Goal: Task Accomplishment & Management: Use online tool/utility

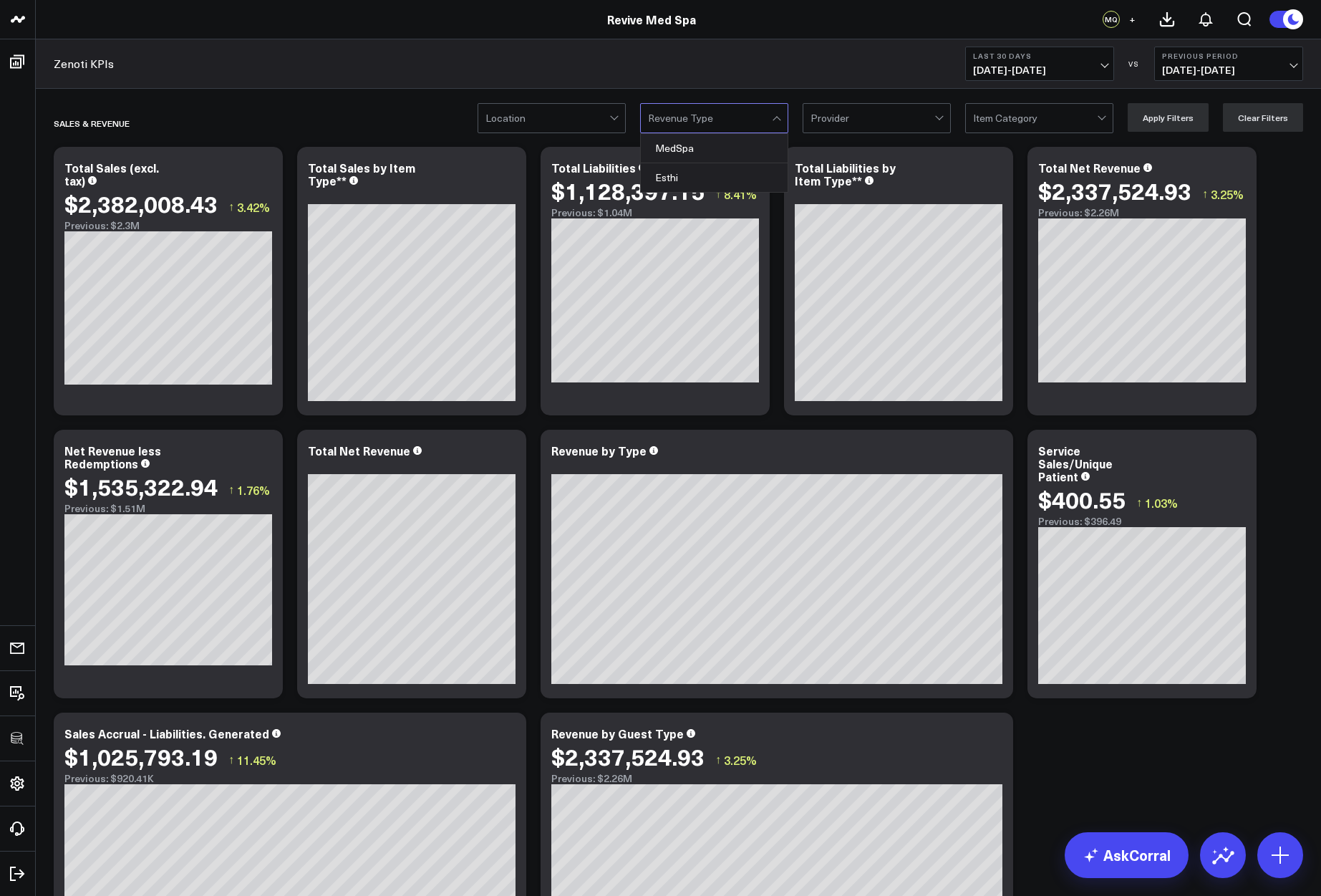
click at [682, 121] on div at bounding box center [710, 117] width 124 height 28
click at [661, 60] on div "Zenoti KPIs Last 30 Days [DATE] - [DATE] VS Previous Period [DATE] - [DATE]" at bounding box center [678, 64] width 1285 height 49
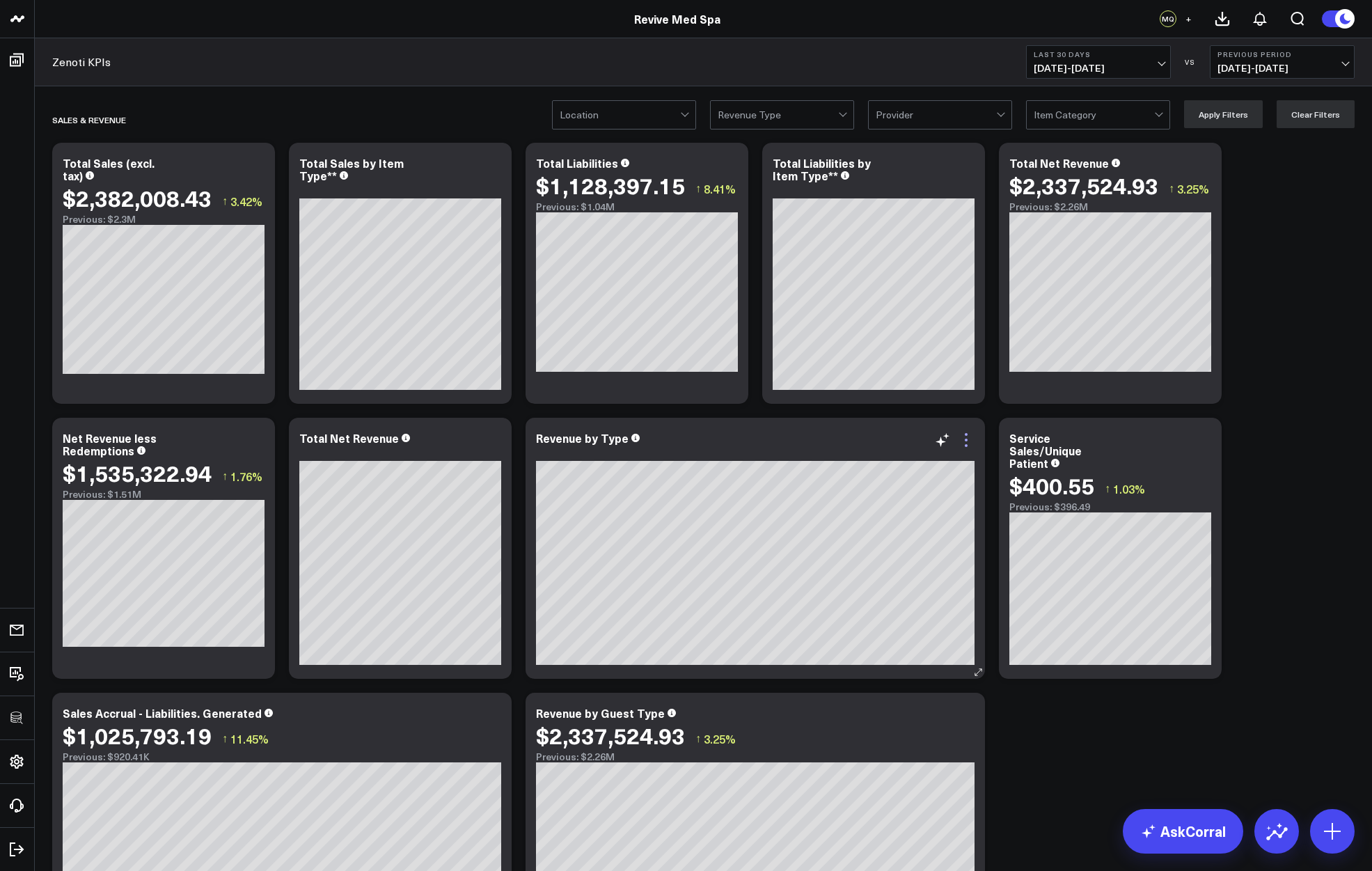
click at [964, 444] on icon at bounding box center [966, 440] width 17 height 17
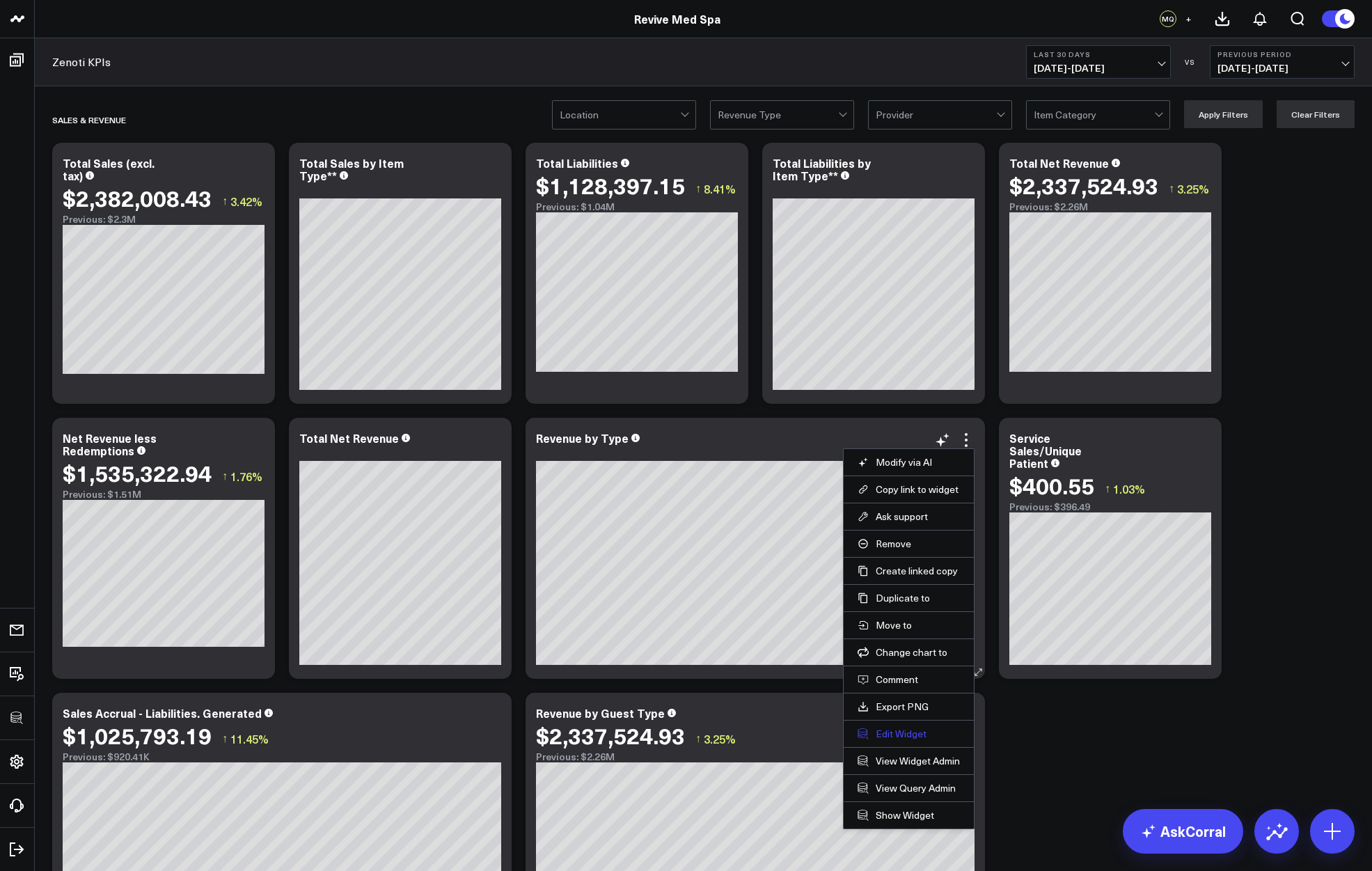
click at [911, 732] on button "Edit Widget" at bounding box center [908, 734] width 102 height 12
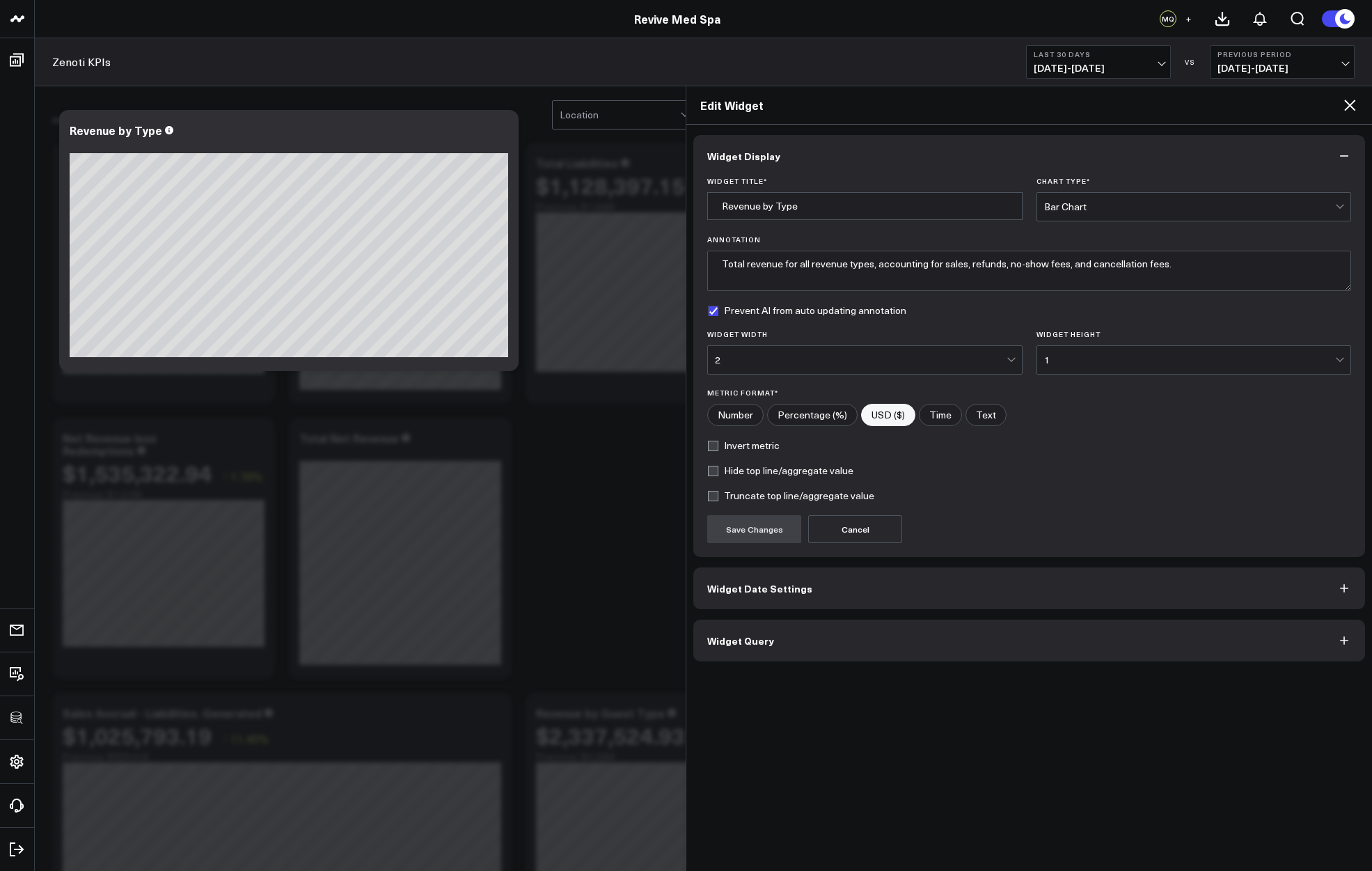
click at [808, 636] on button "Widget Query" at bounding box center [1029, 640] width 671 height 42
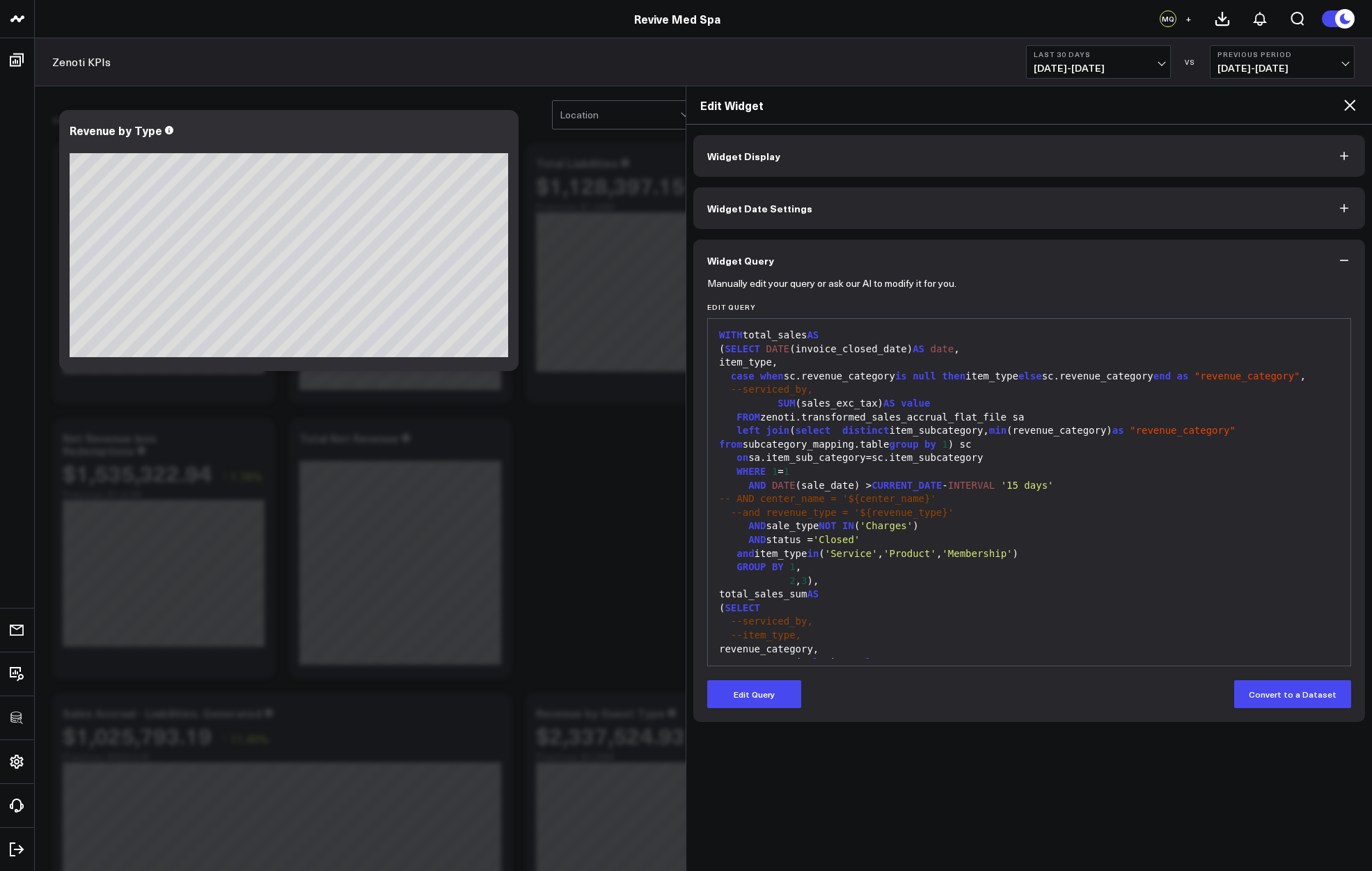
click at [1284, 103] on icon at bounding box center [1349, 105] width 17 height 17
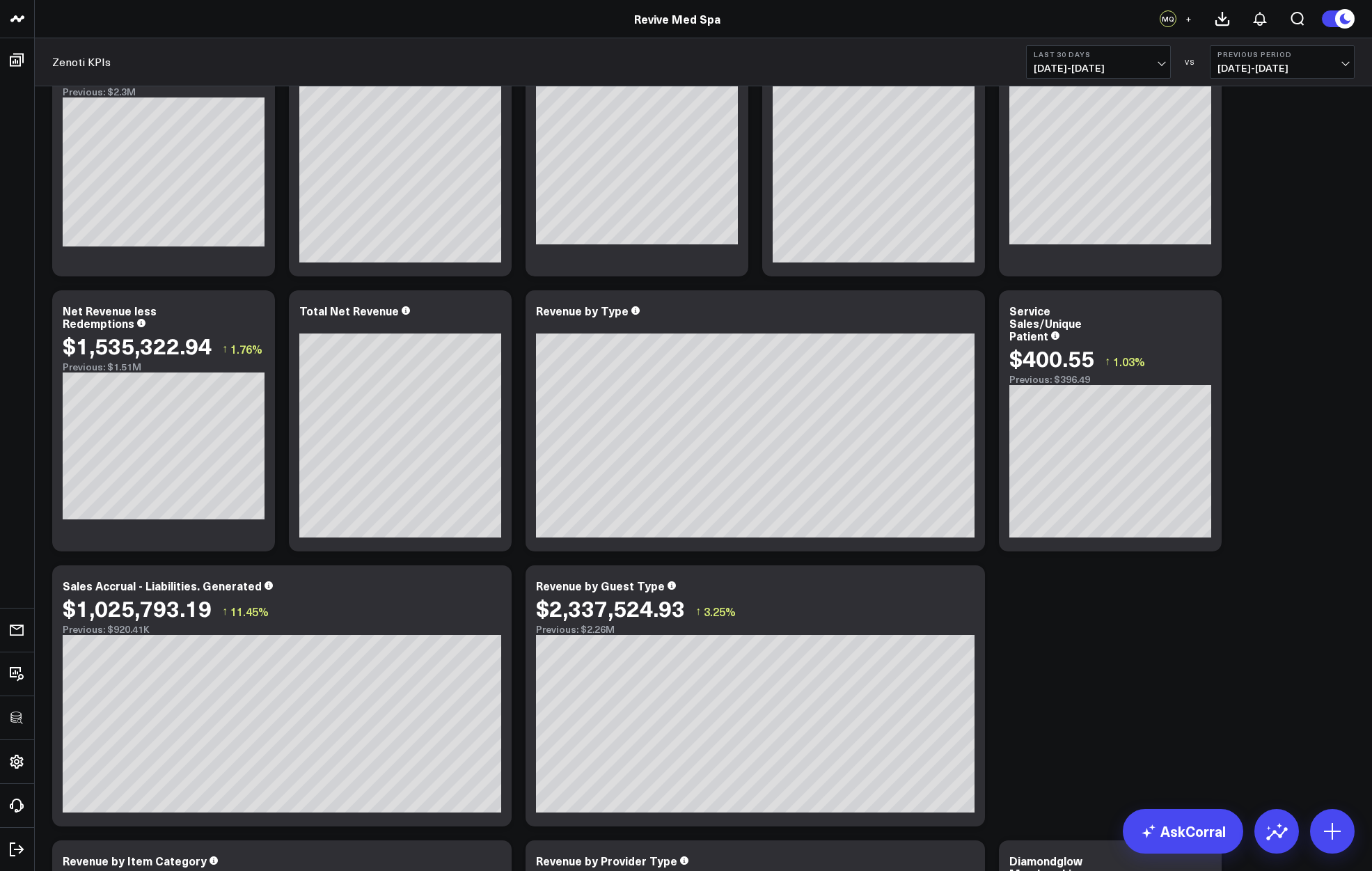
scroll to position [95, 0]
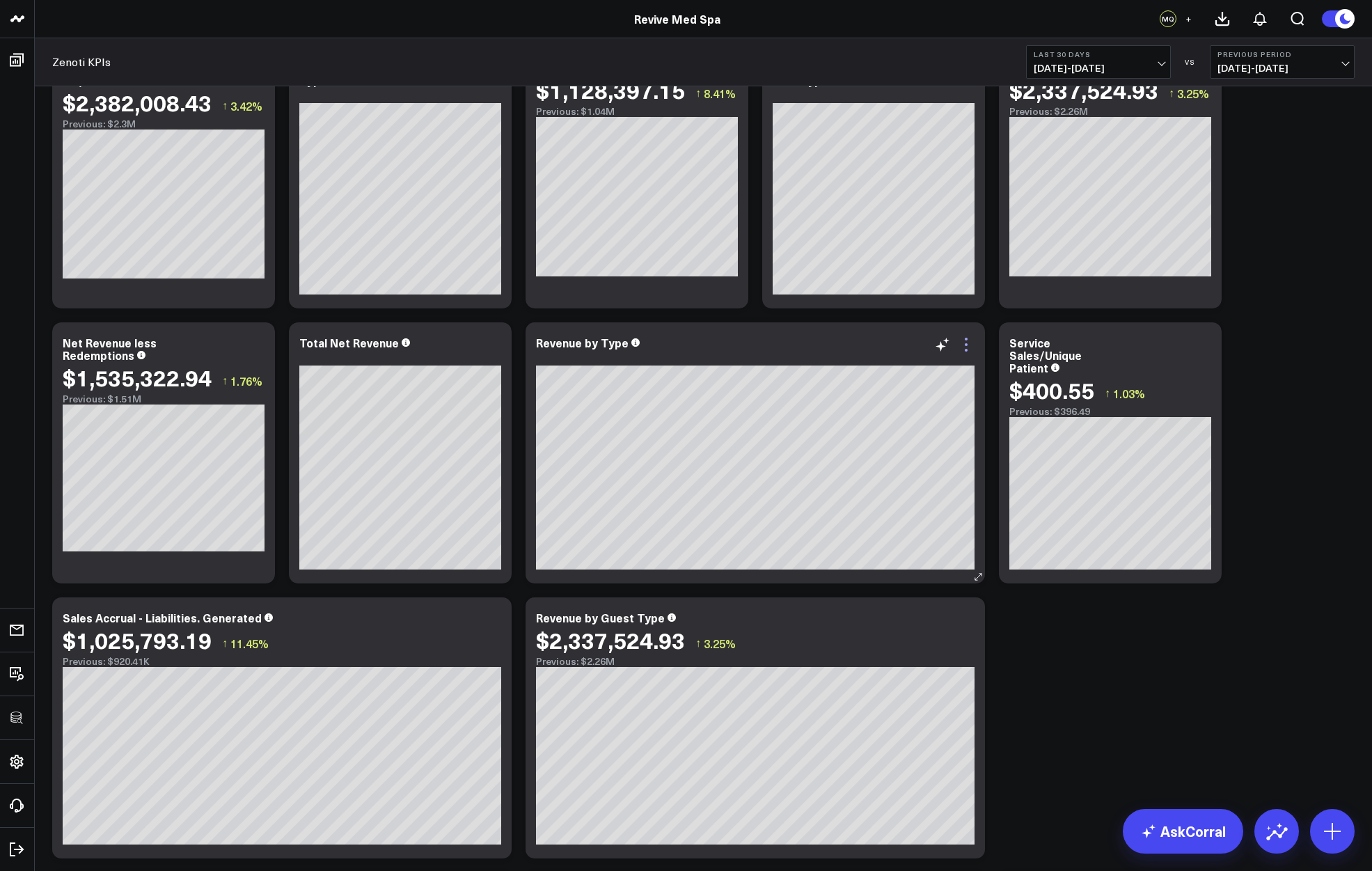
click at [969, 349] on icon at bounding box center [966, 345] width 17 height 17
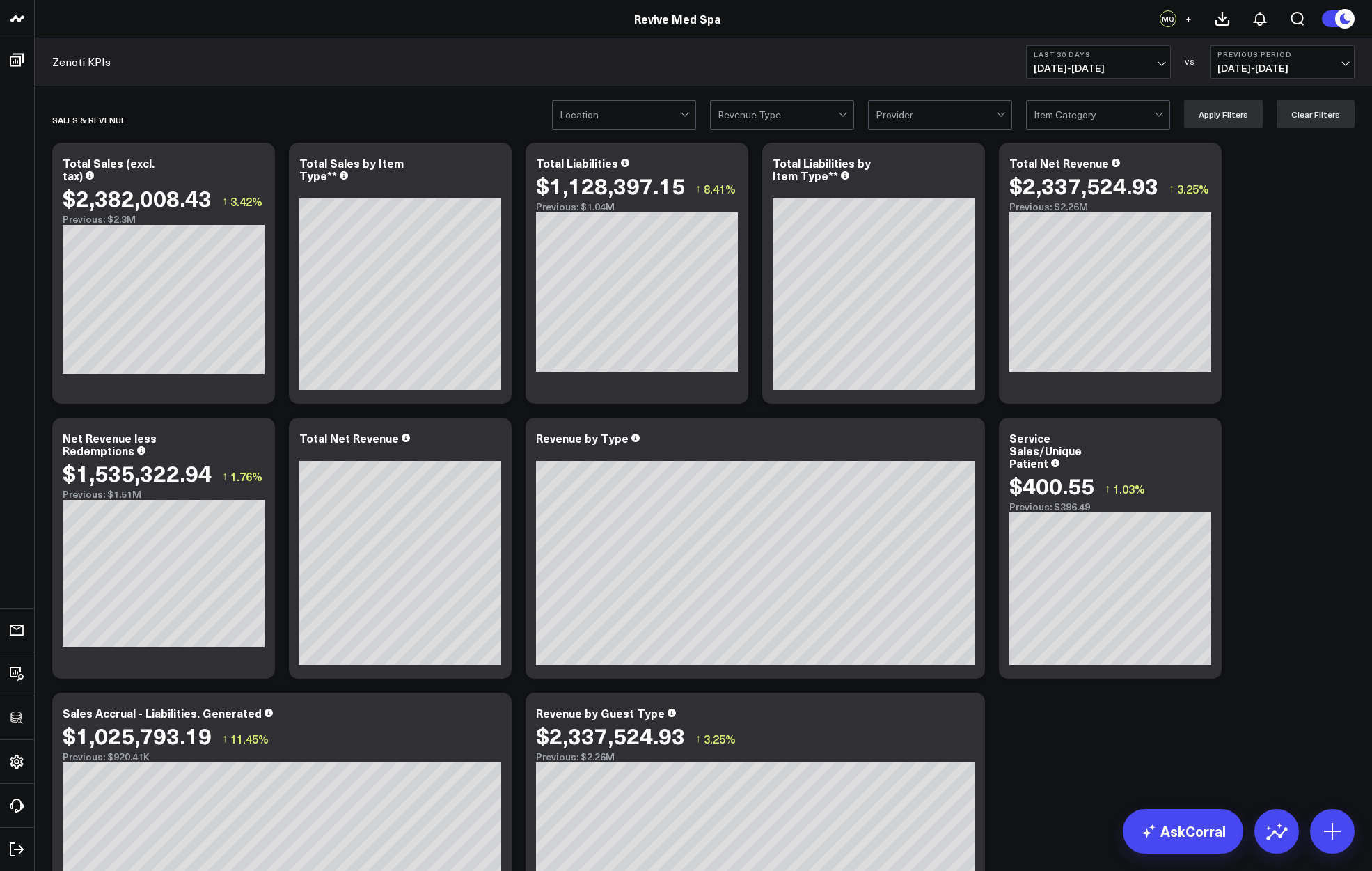
click at [619, 110] on div at bounding box center [620, 114] width 120 height 28
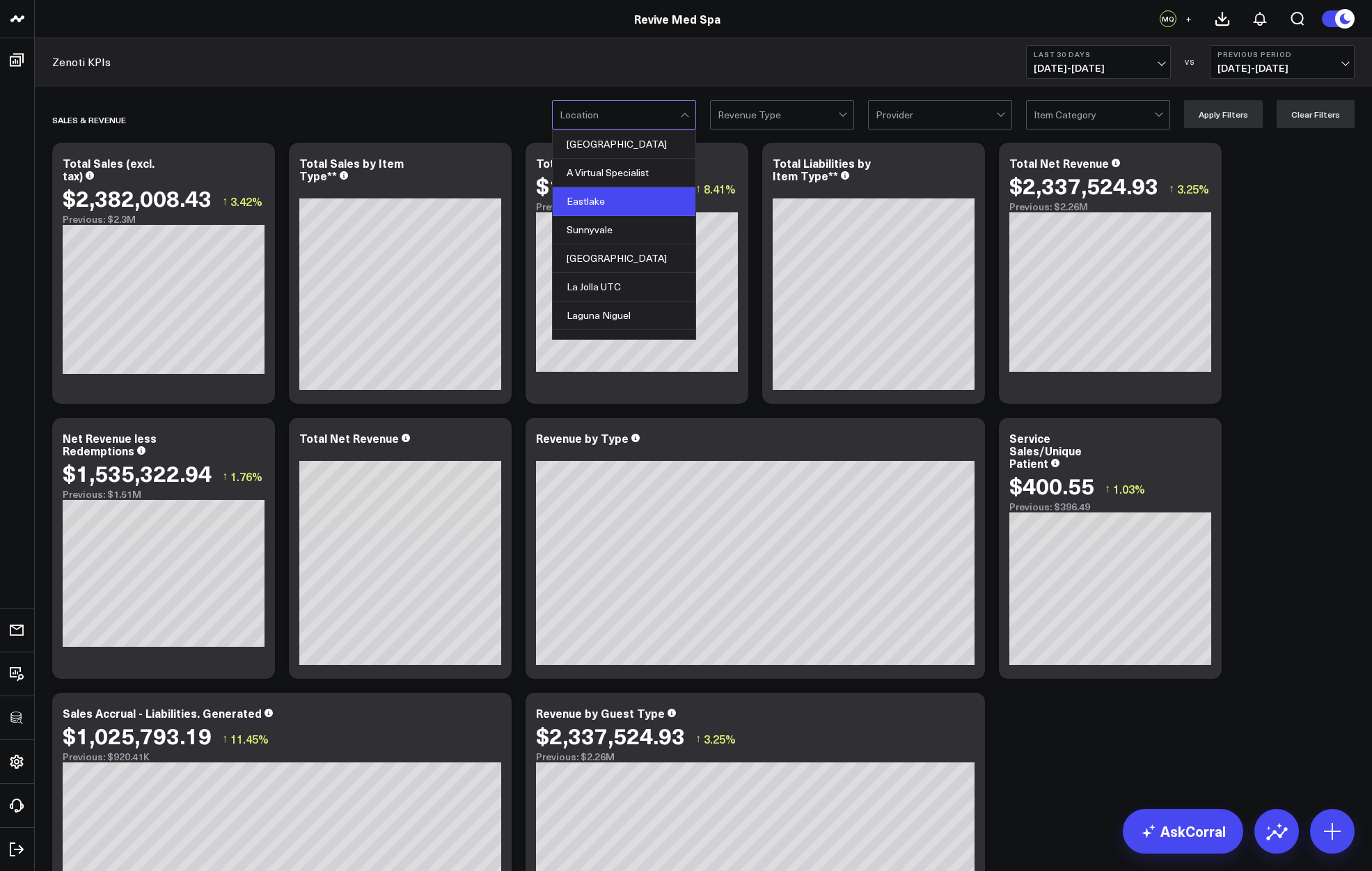
click at [597, 202] on div "Eastlake" at bounding box center [624, 201] width 142 height 28
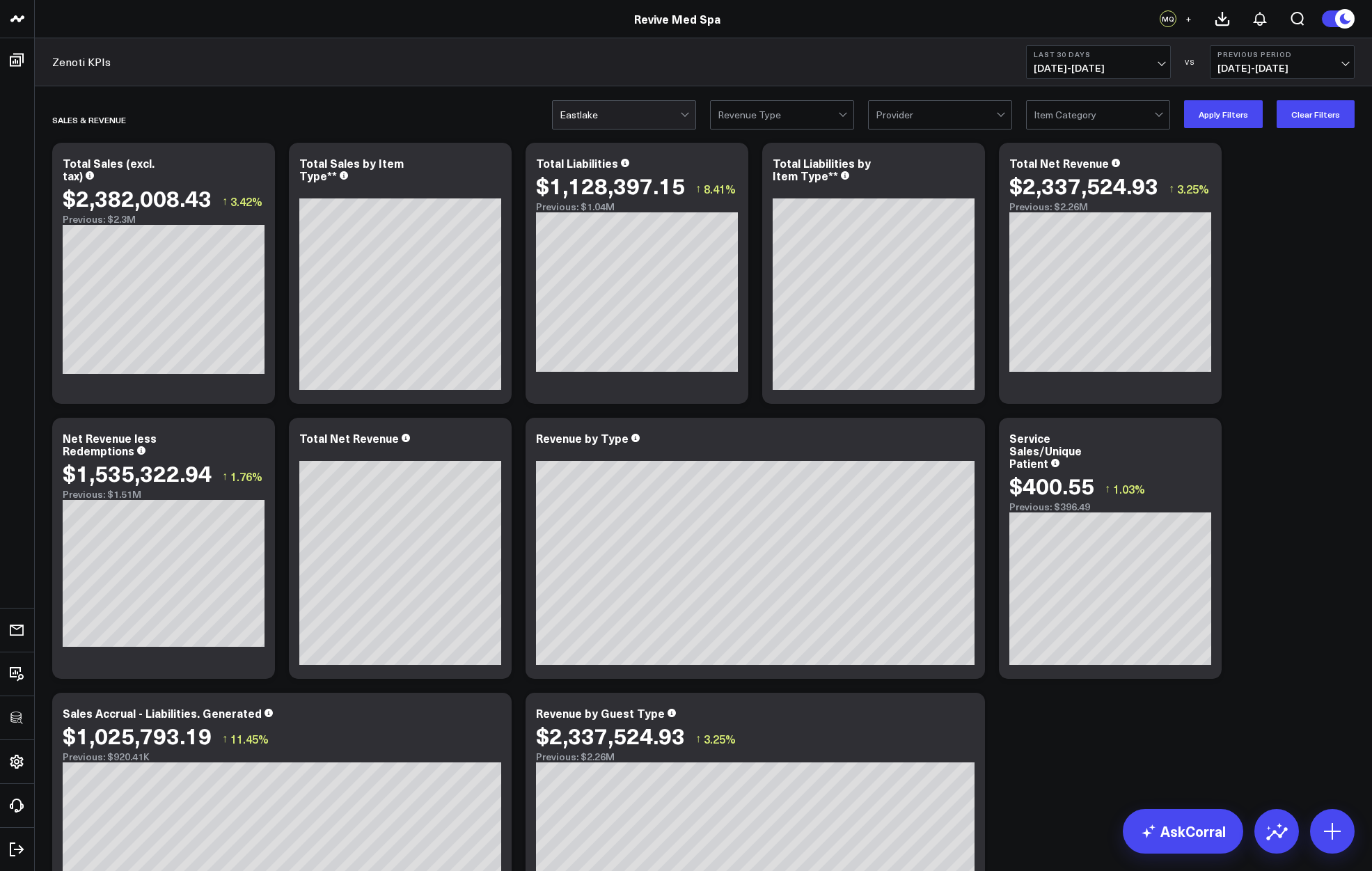
click at [613, 113] on div at bounding box center [620, 114] width 120 height 28
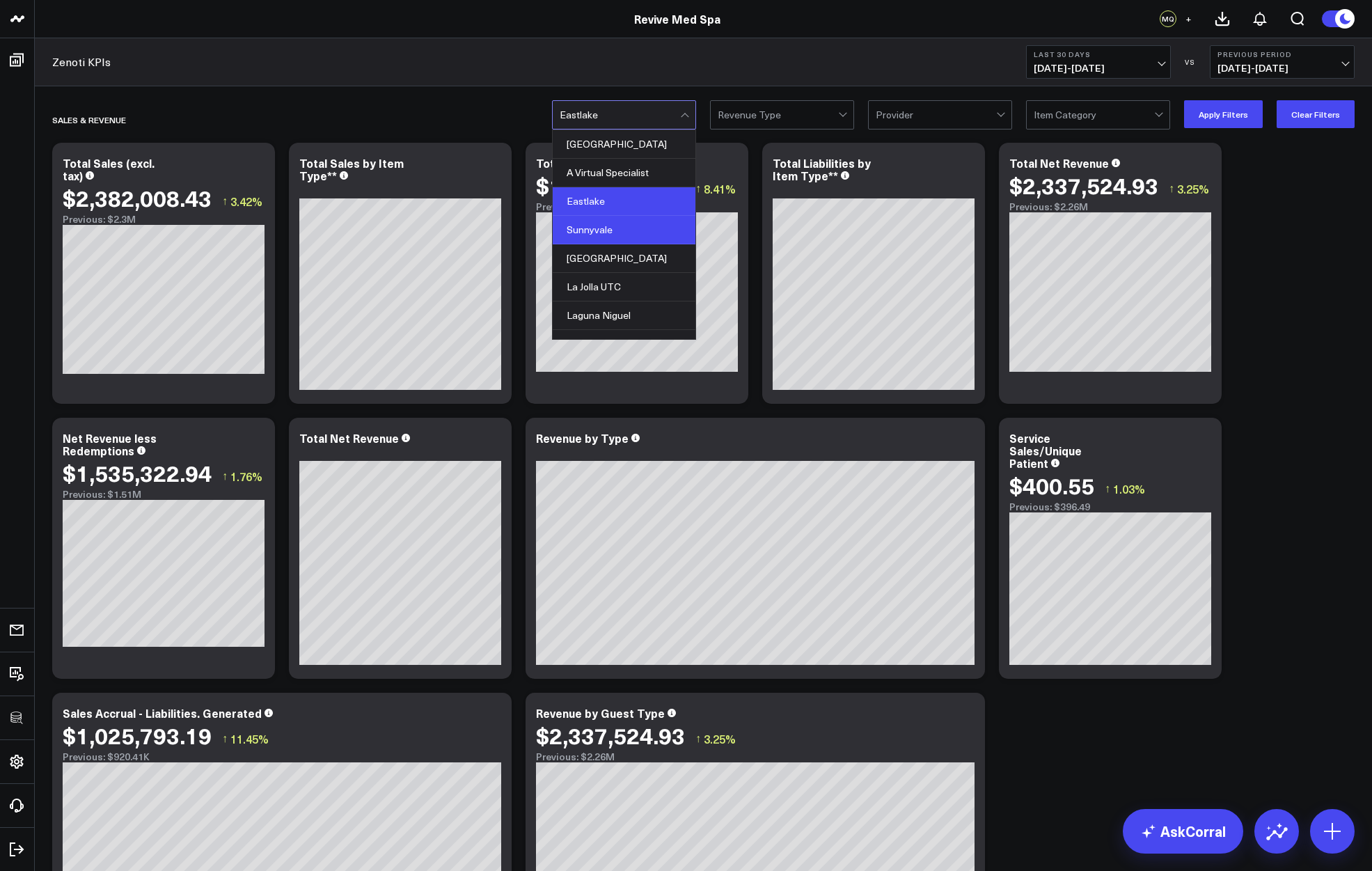
click at [599, 226] on div "Sunnyvale" at bounding box center [624, 230] width 142 height 28
click at [643, 102] on div at bounding box center [620, 114] width 120 height 28
click at [638, 159] on div "A Virtual Specialist" at bounding box center [624, 173] width 142 height 28
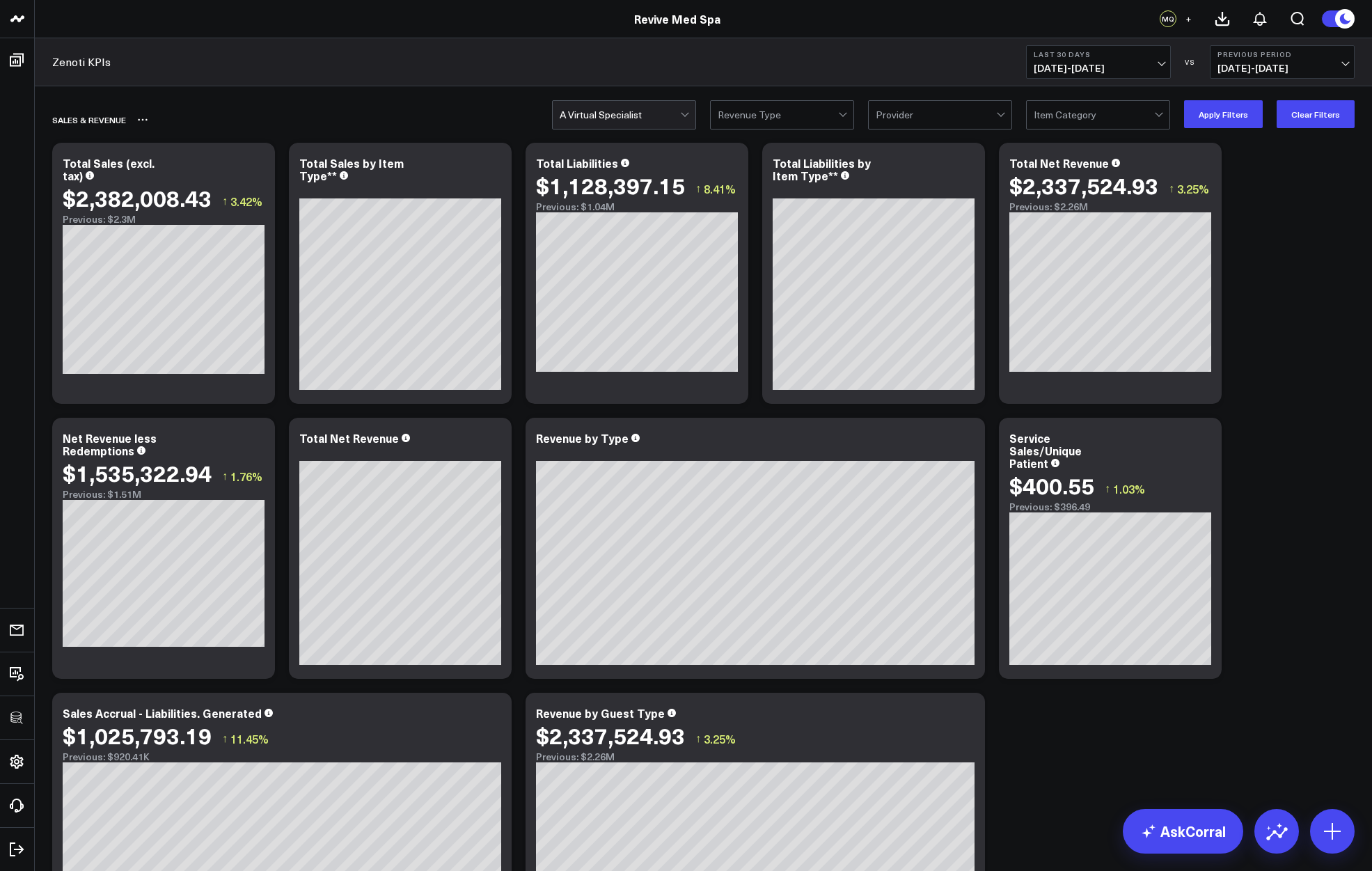
click at [1223, 128] on div "SALES & REVENUE" at bounding box center [703, 119] width 1303 height 32
click at [1223, 108] on button "Apply Filters" at bounding box center [1223, 114] width 78 height 28
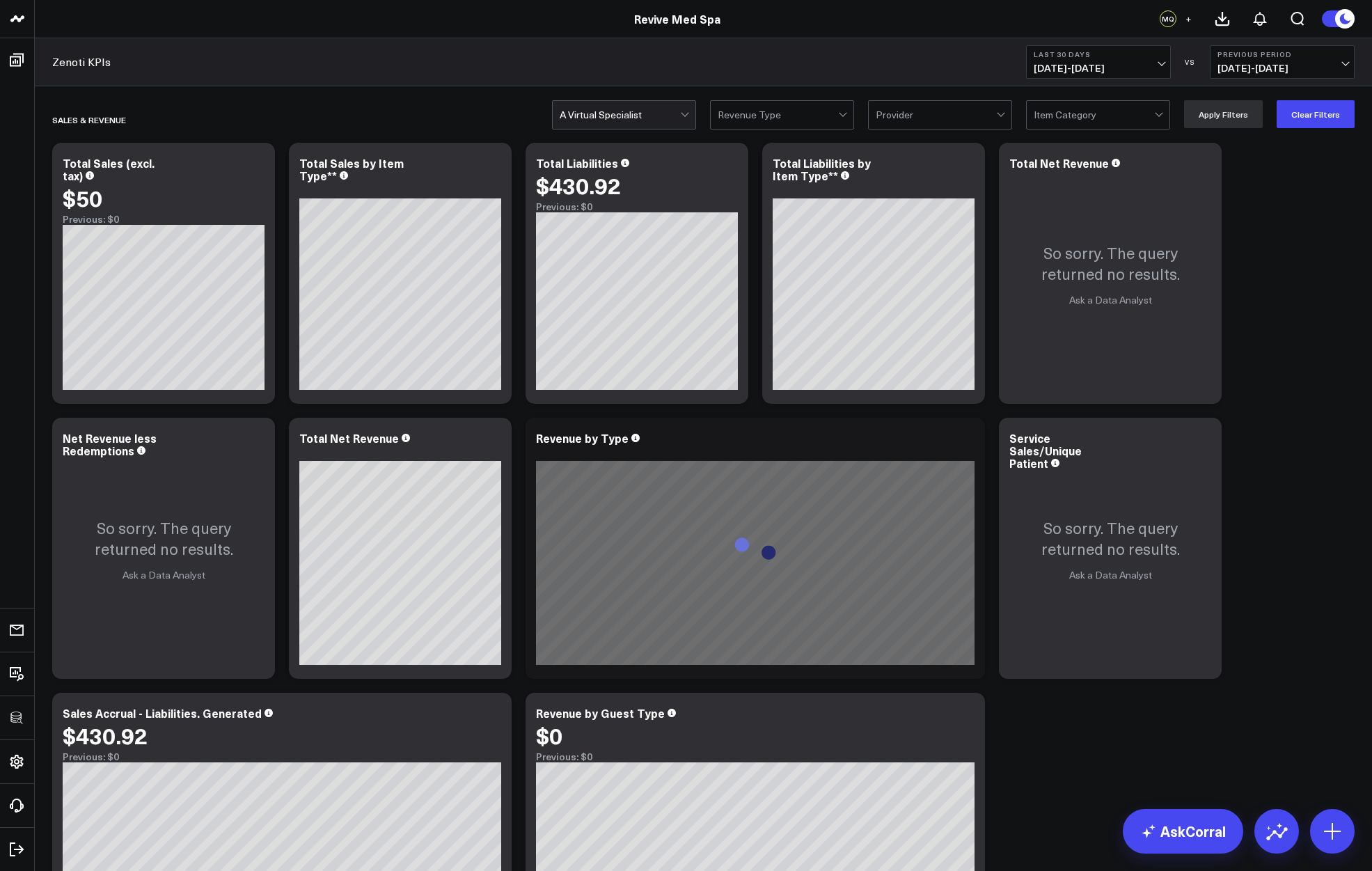
click at [622, 118] on div at bounding box center [620, 114] width 120 height 28
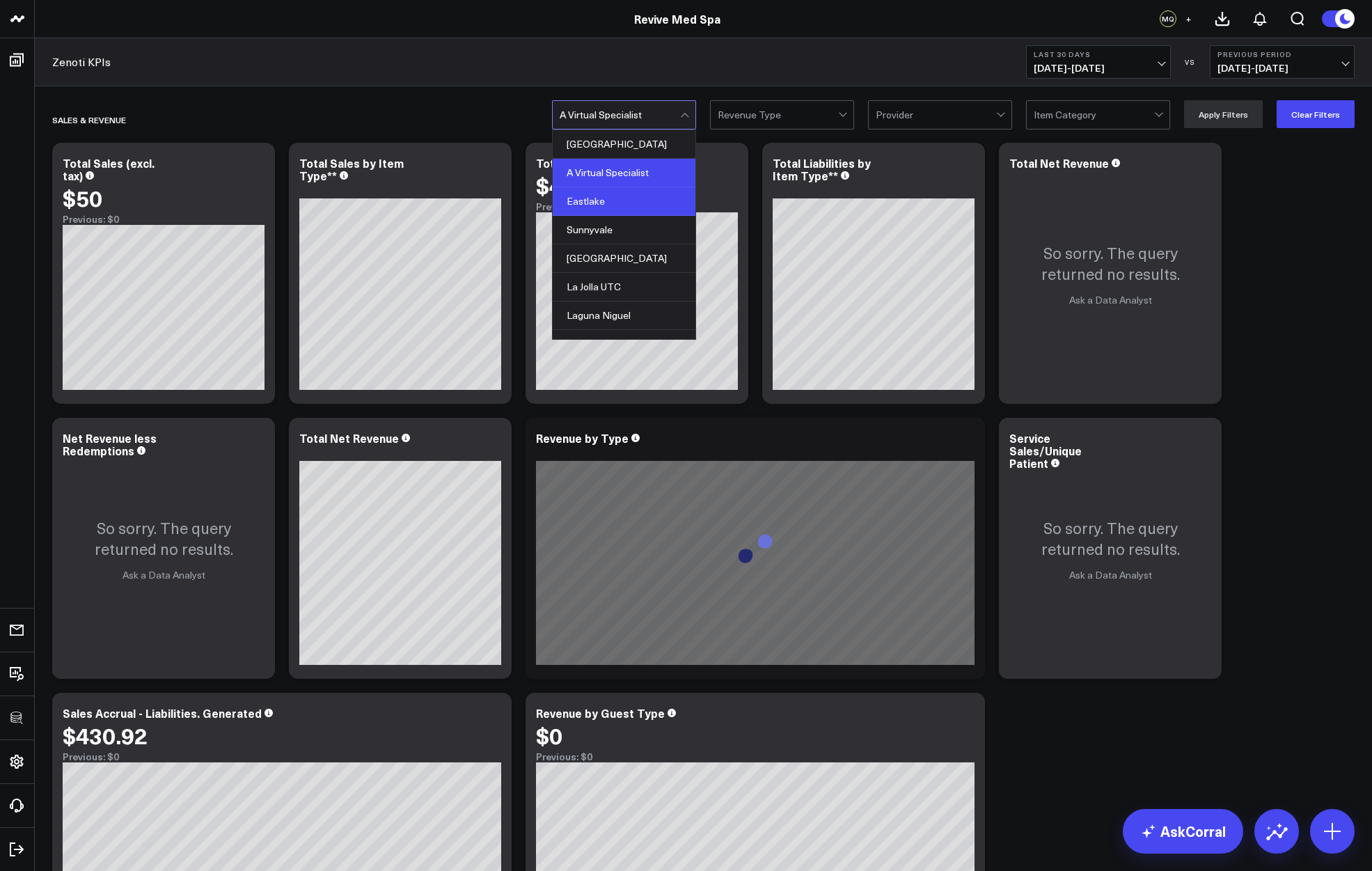
click at [607, 208] on div "Eastlake" at bounding box center [624, 201] width 142 height 28
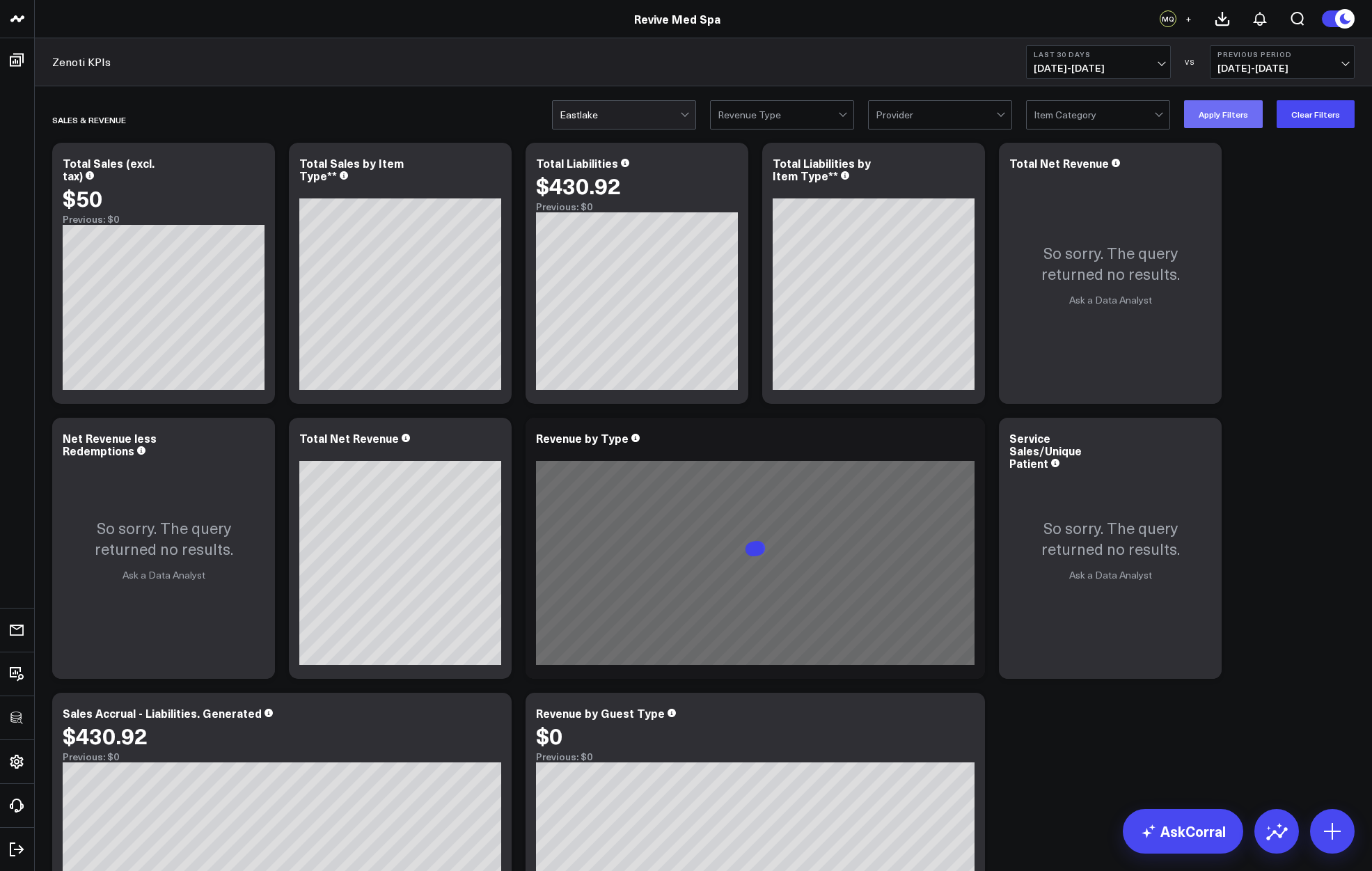
click at [1227, 117] on button "Apply Filters" at bounding box center [1223, 114] width 78 height 28
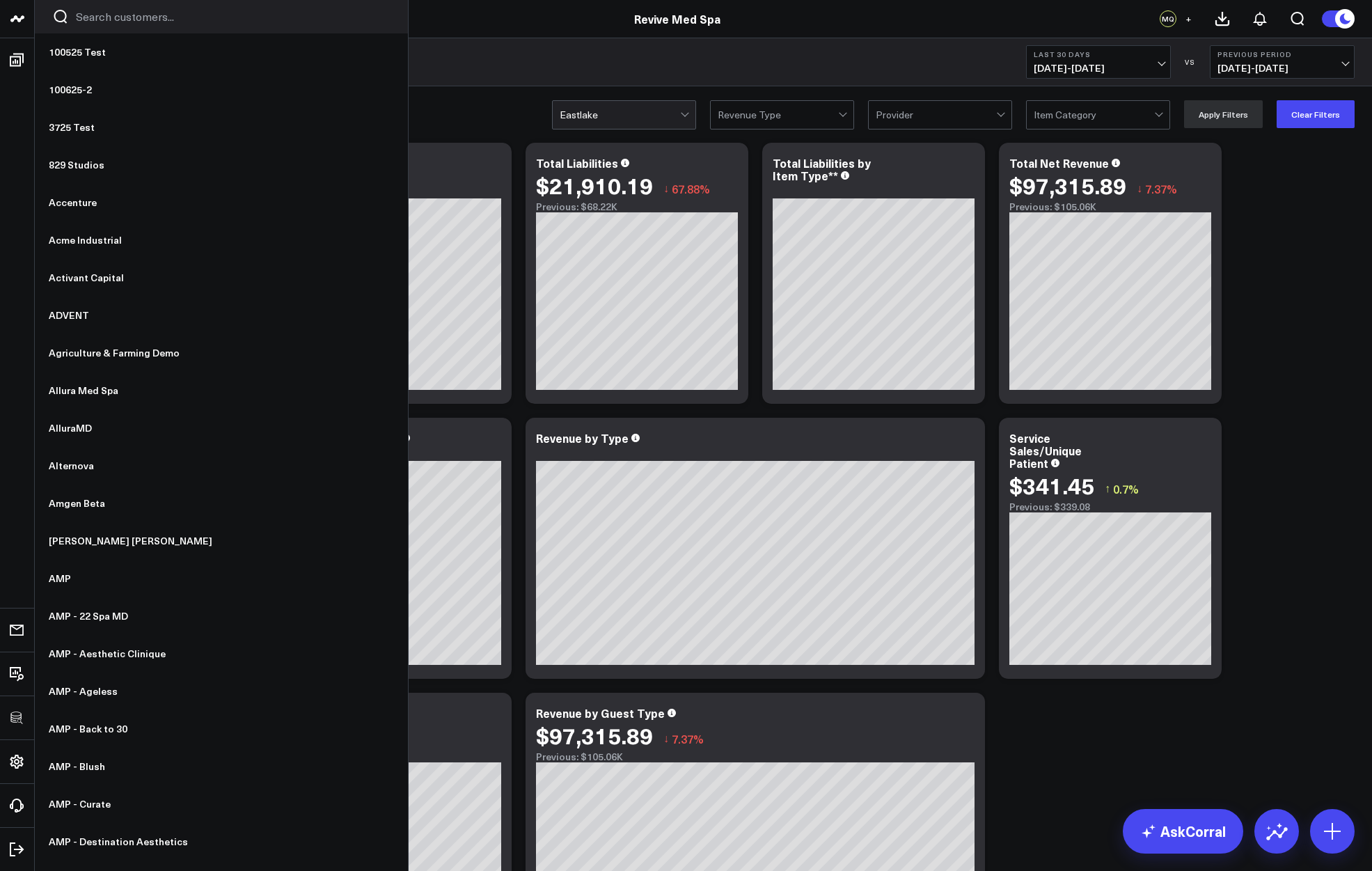
click at [125, 4] on div at bounding box center [221, 17] width 373 height 34
click at [126, 22] on input "Search customers input" at bounding box center [232, 16] width 314 height 15
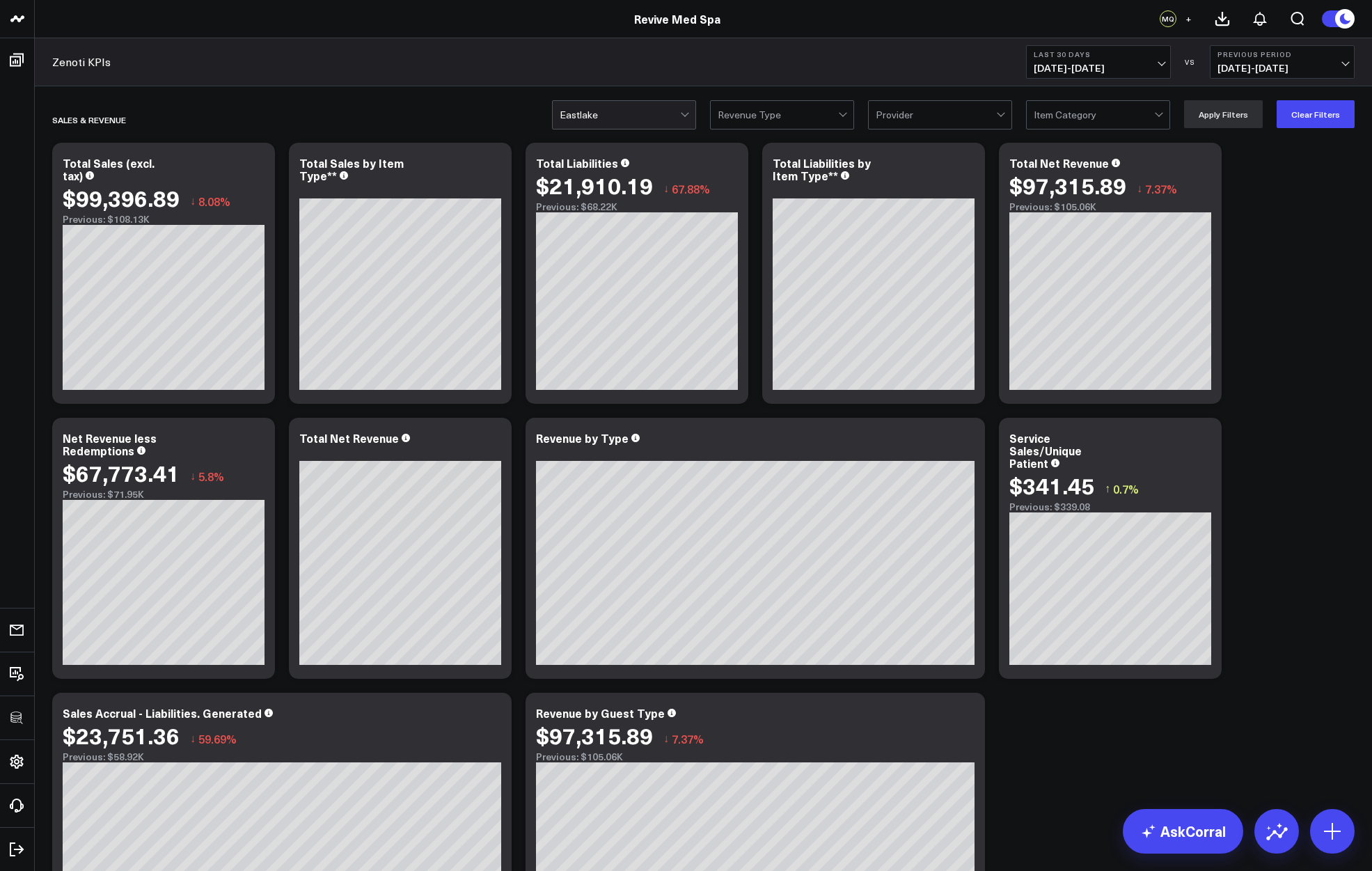
type input "revive"
click at [378, 32] on header "revive Revive MD Medical Group Revive Med Spa Revive Med Spa MQ +" at bounding box center [686, 19] width 1372 height 38
click at [605, 117] on div at bounding box center [620, 114] width 120 height 28
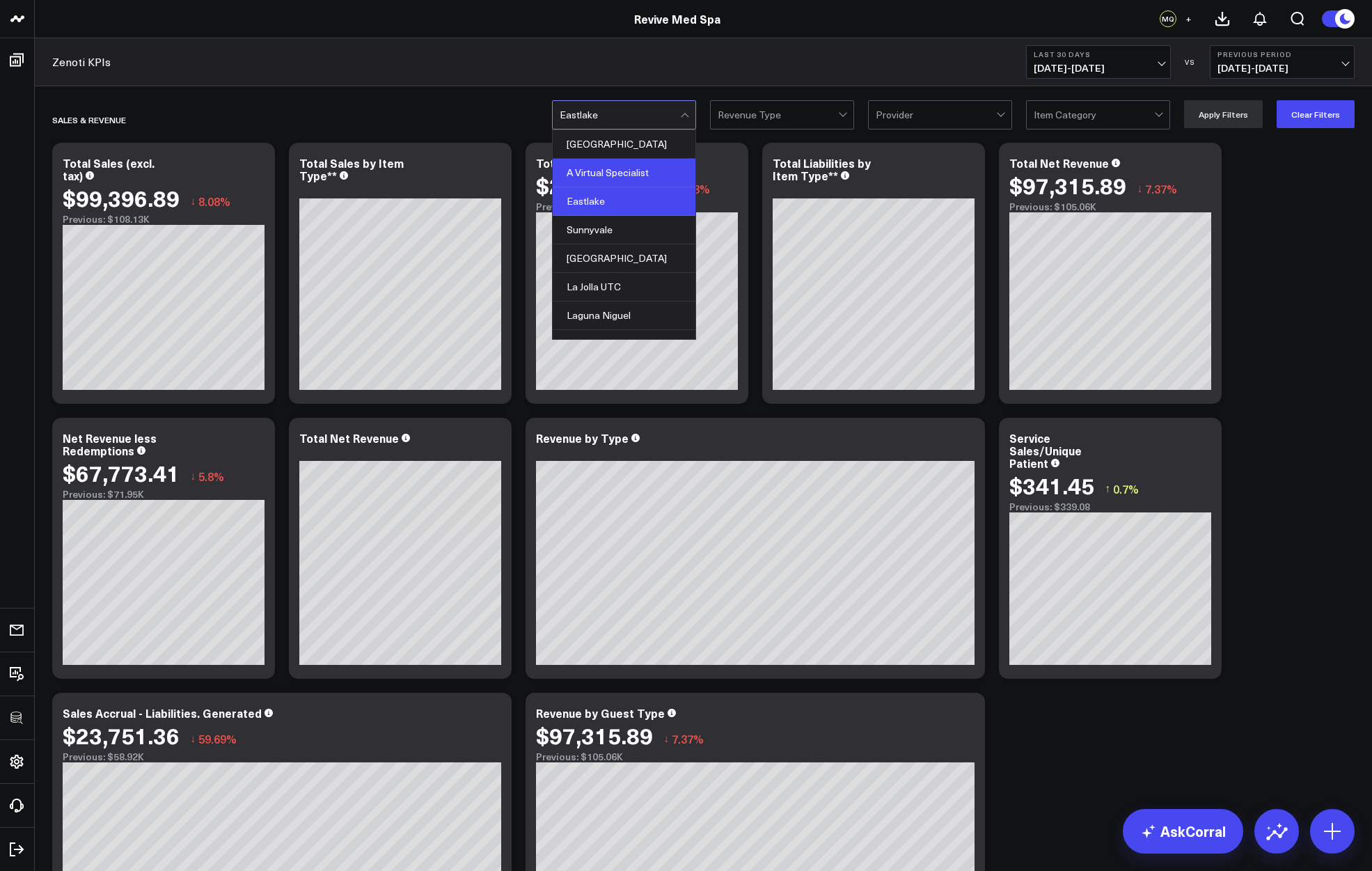
click at [608, 159] on div "A Virtual Specialist" at bounding box center [624, 173] width 142 height 28
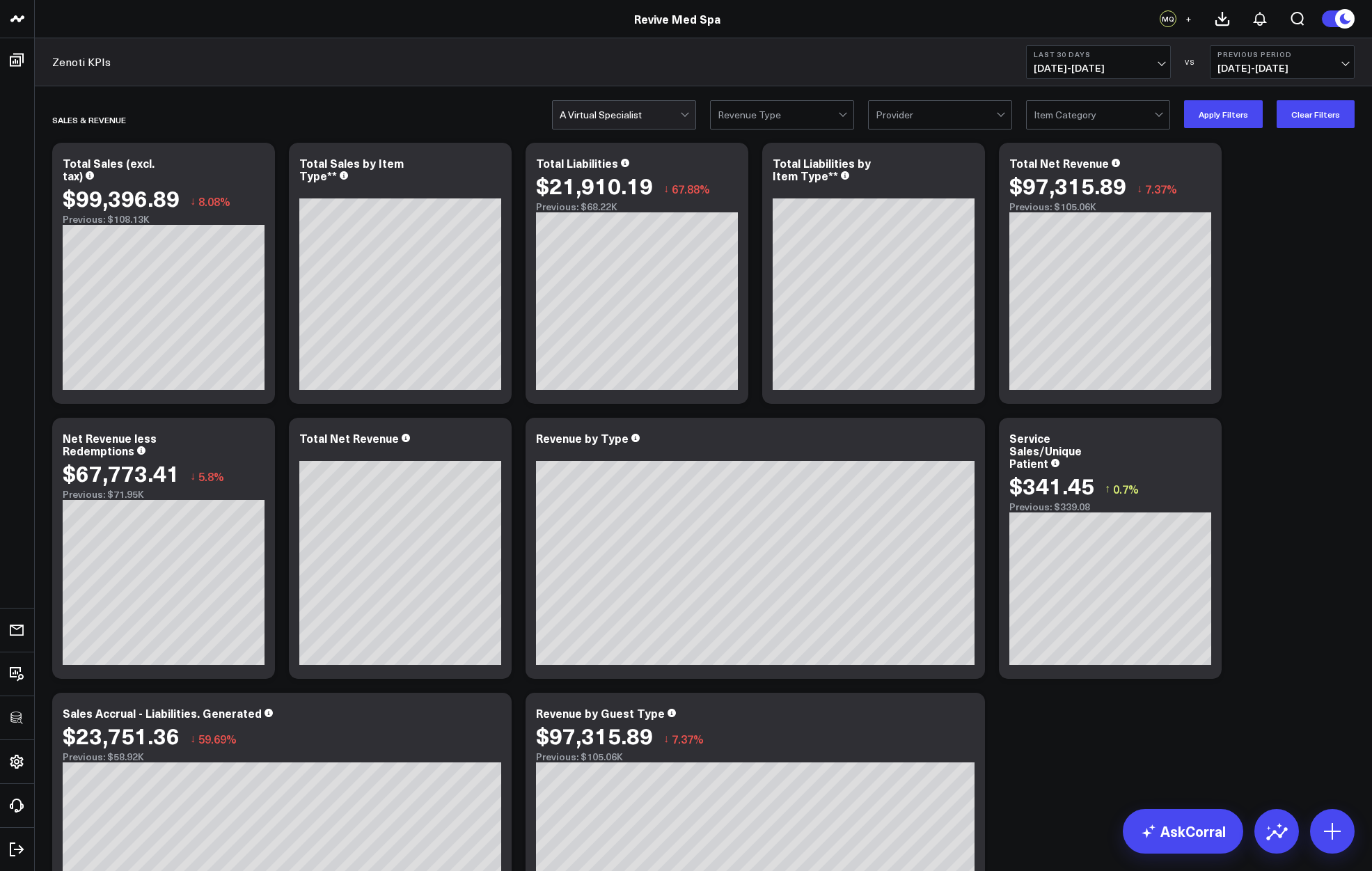
click at [632, 86] on div "option A Virtual Specialist, selected. A Virtual Specialist Revenue Type Provid…" at bounding box center [703, 114] width 1337 height 56
click at [1284, 113] on button "Clear Filters" at bounding box center [1316, 114] width 78 height 28
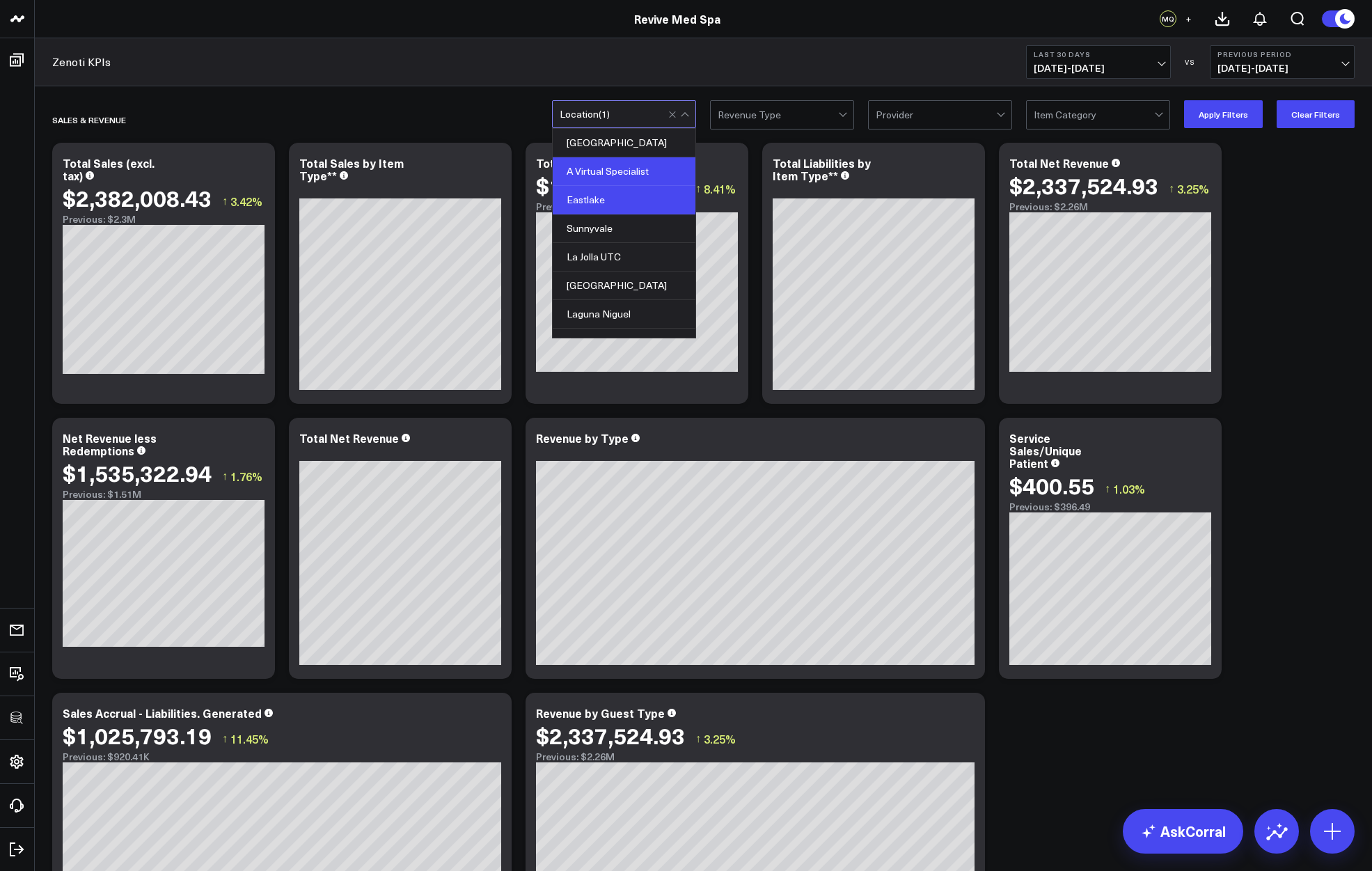
click at [601, 206] on div "Eastlake" at bounding box center [624, 200] width 142 height 28
click at [1215, 120] on button "Apply Filters" at bounding box center [1223, 114] width 78 height 28
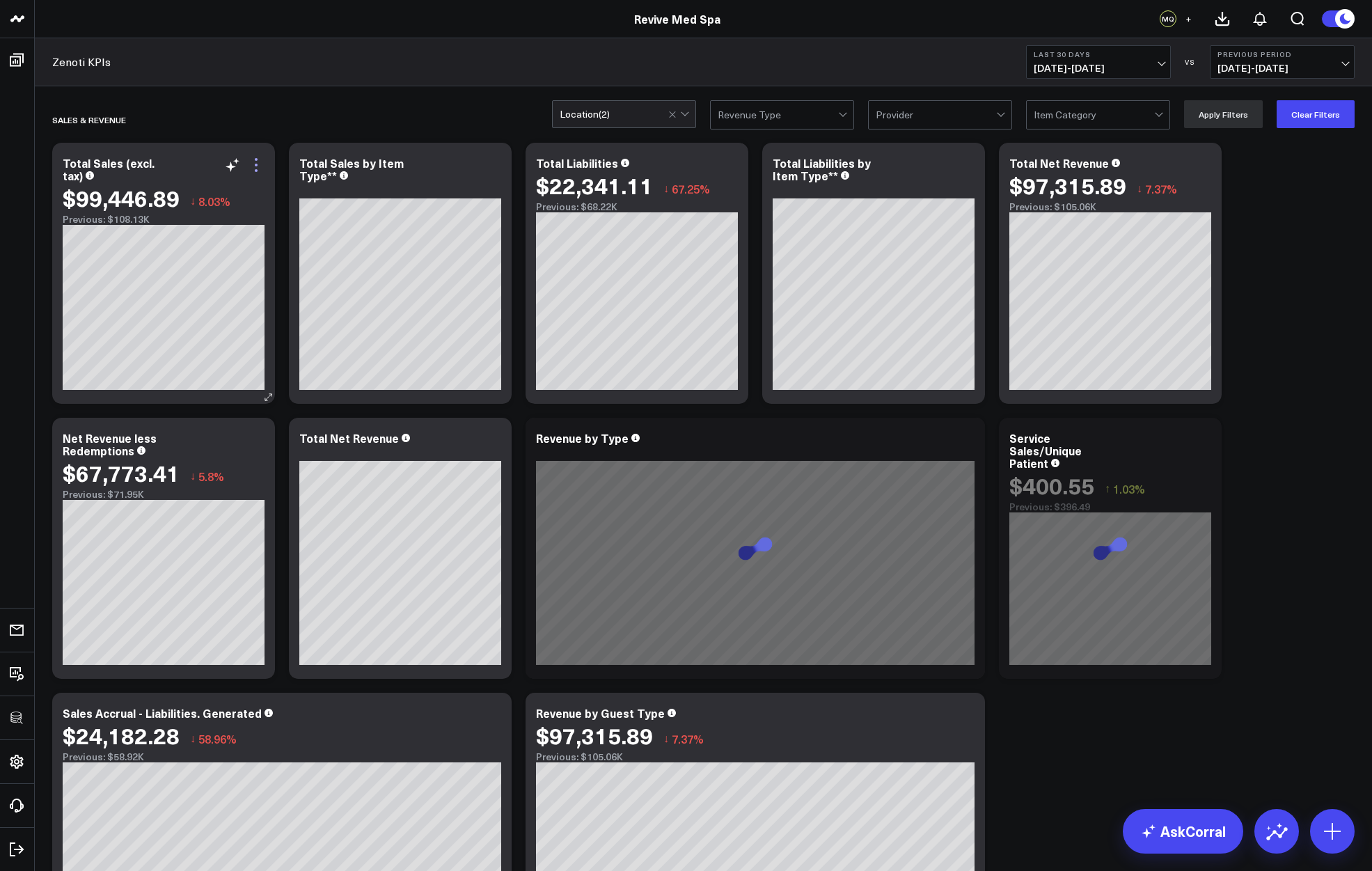
click at [256, 167] on icon at bounding box center [256, 165] width 17 height 17
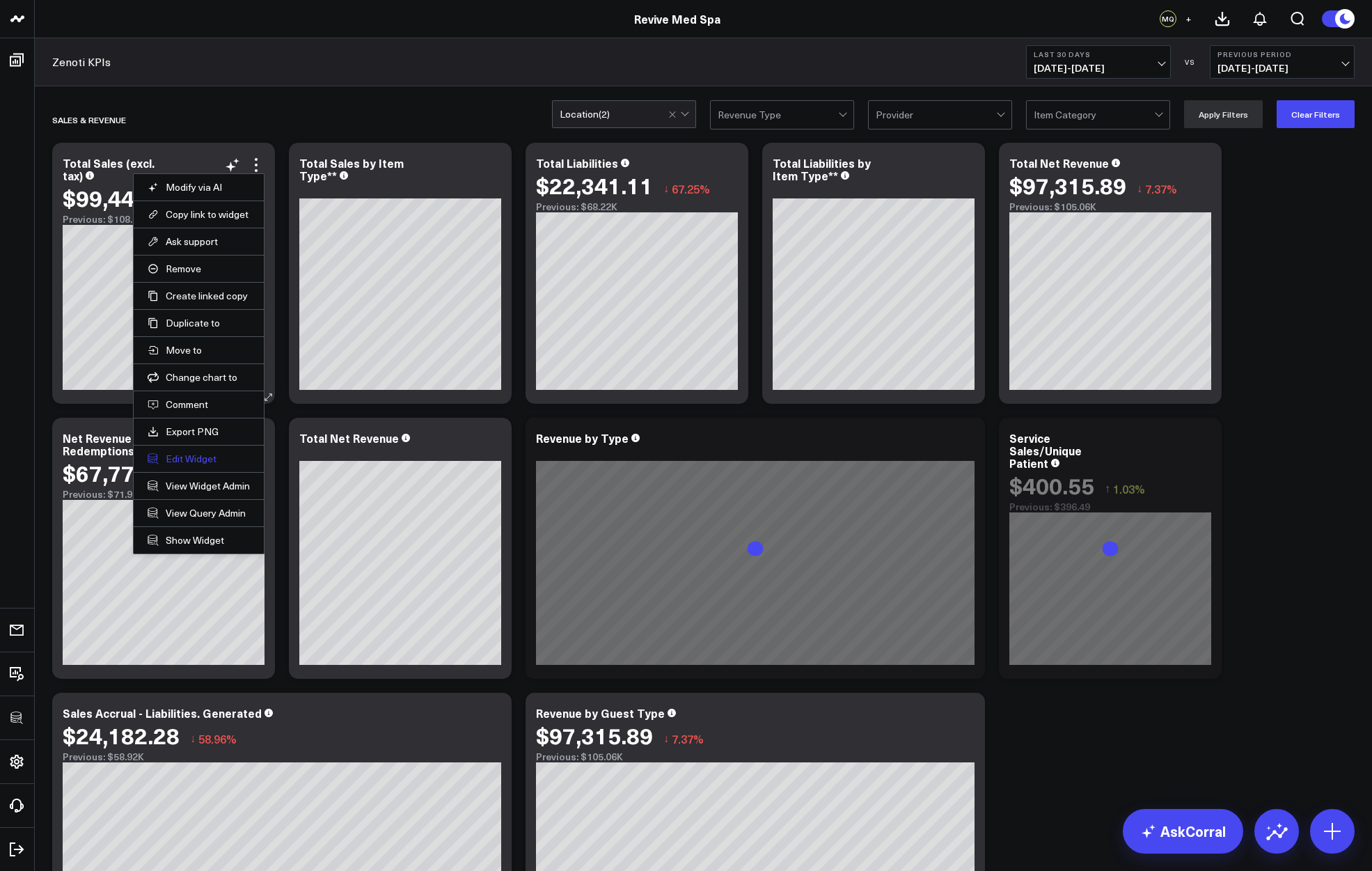
click at [191, 456] on button "Edit Widget" at bounding box center [199, 459] width 102 height 12
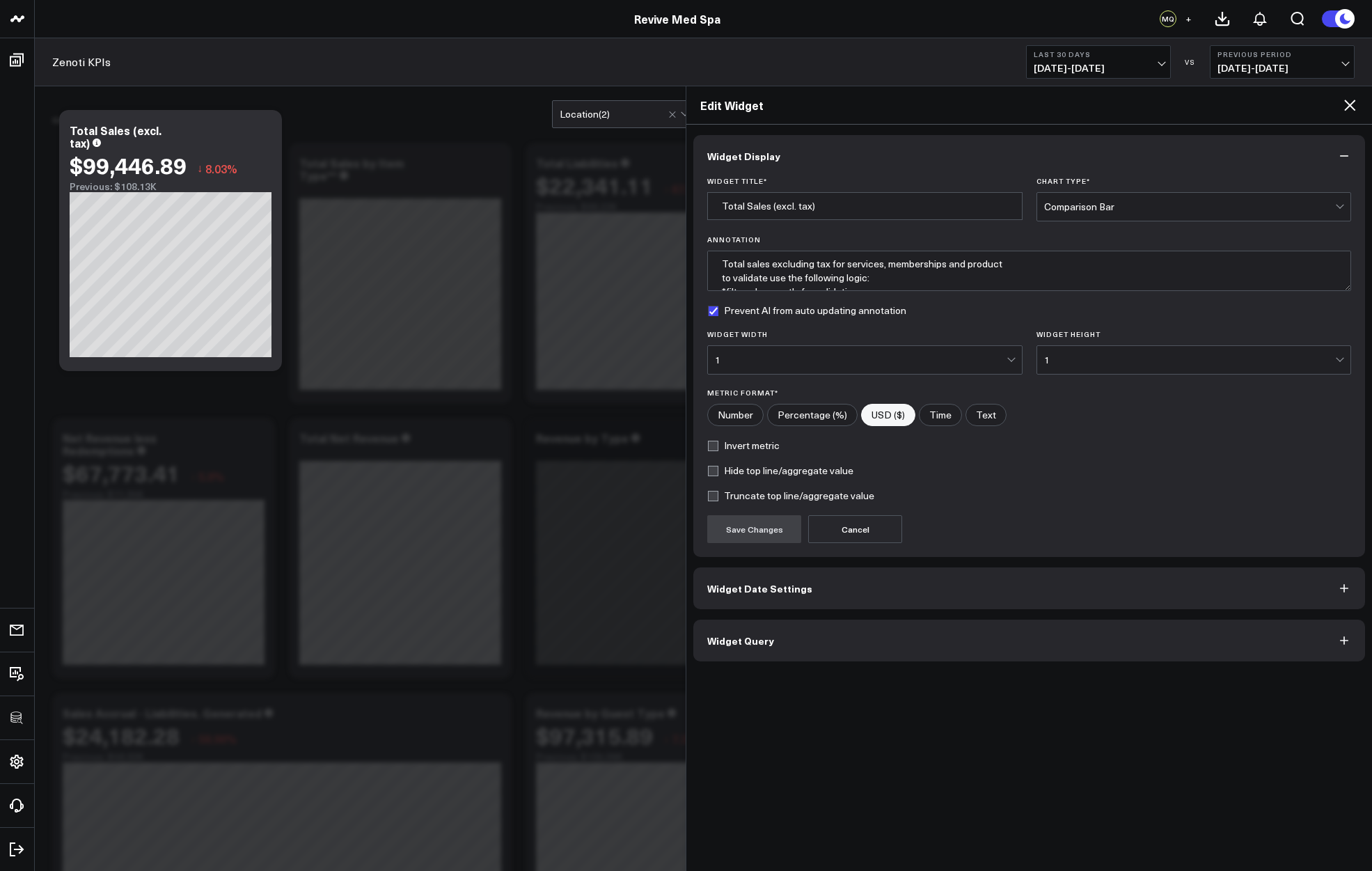
click at [722, 636] on span "Widget Query" at bounding box center [740, 640] width 67 height 12
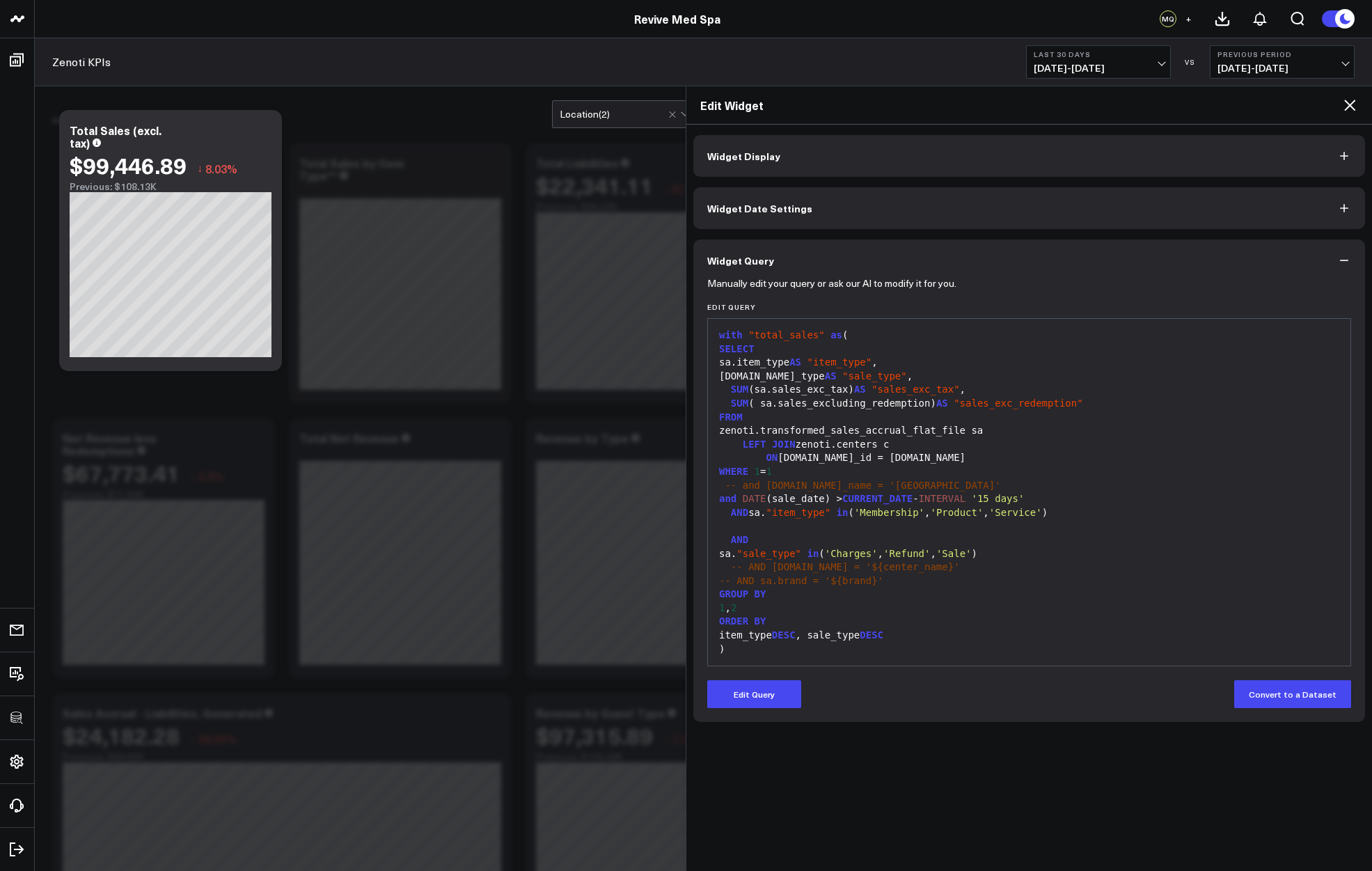
click at [1354, 102] on icon at bounding box center [1349, 105] width 17 height 17
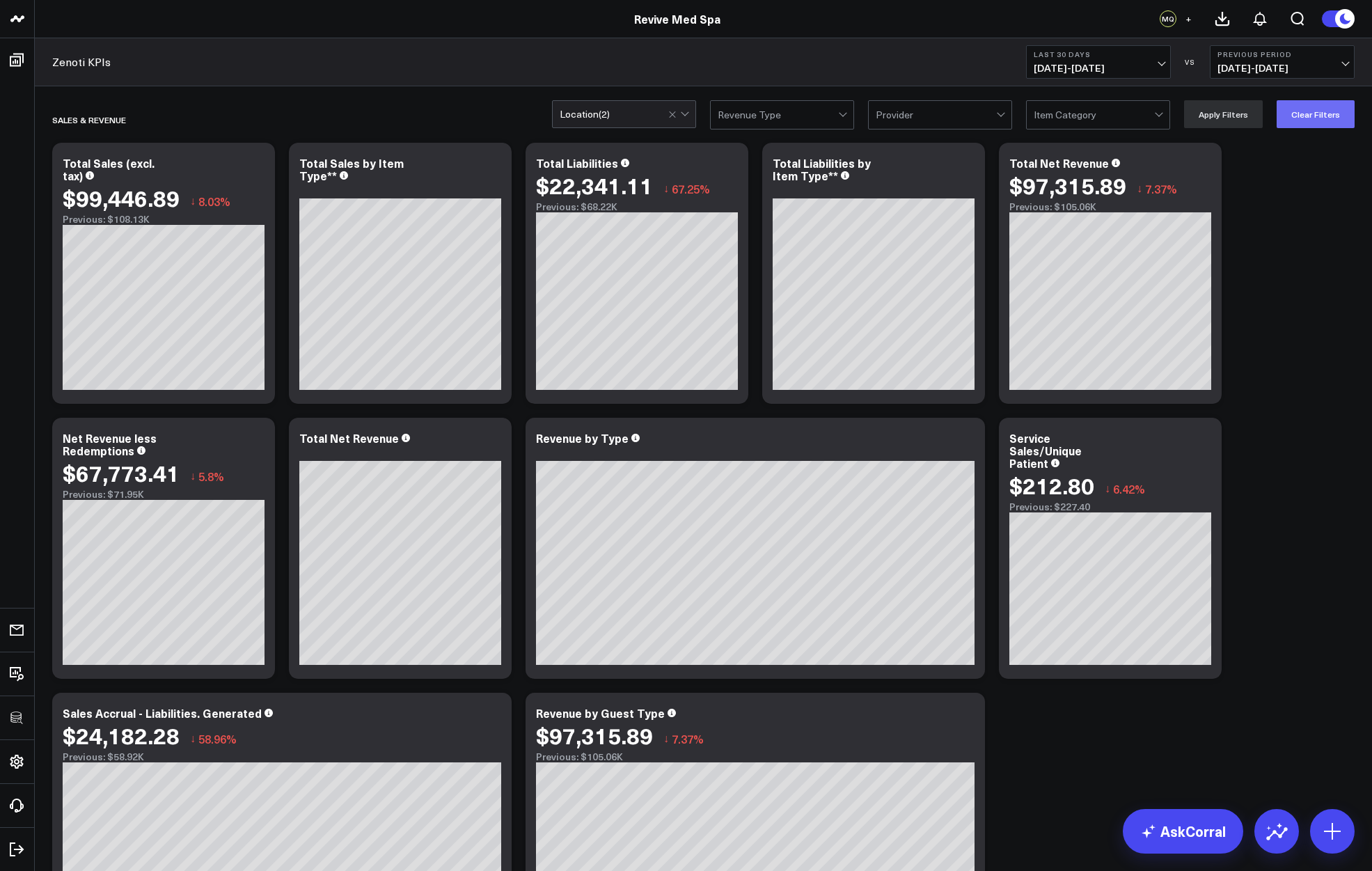
click at [1319, 110] on button "Clear Filters" at bounding box center [1316, 114] width 78 height 28
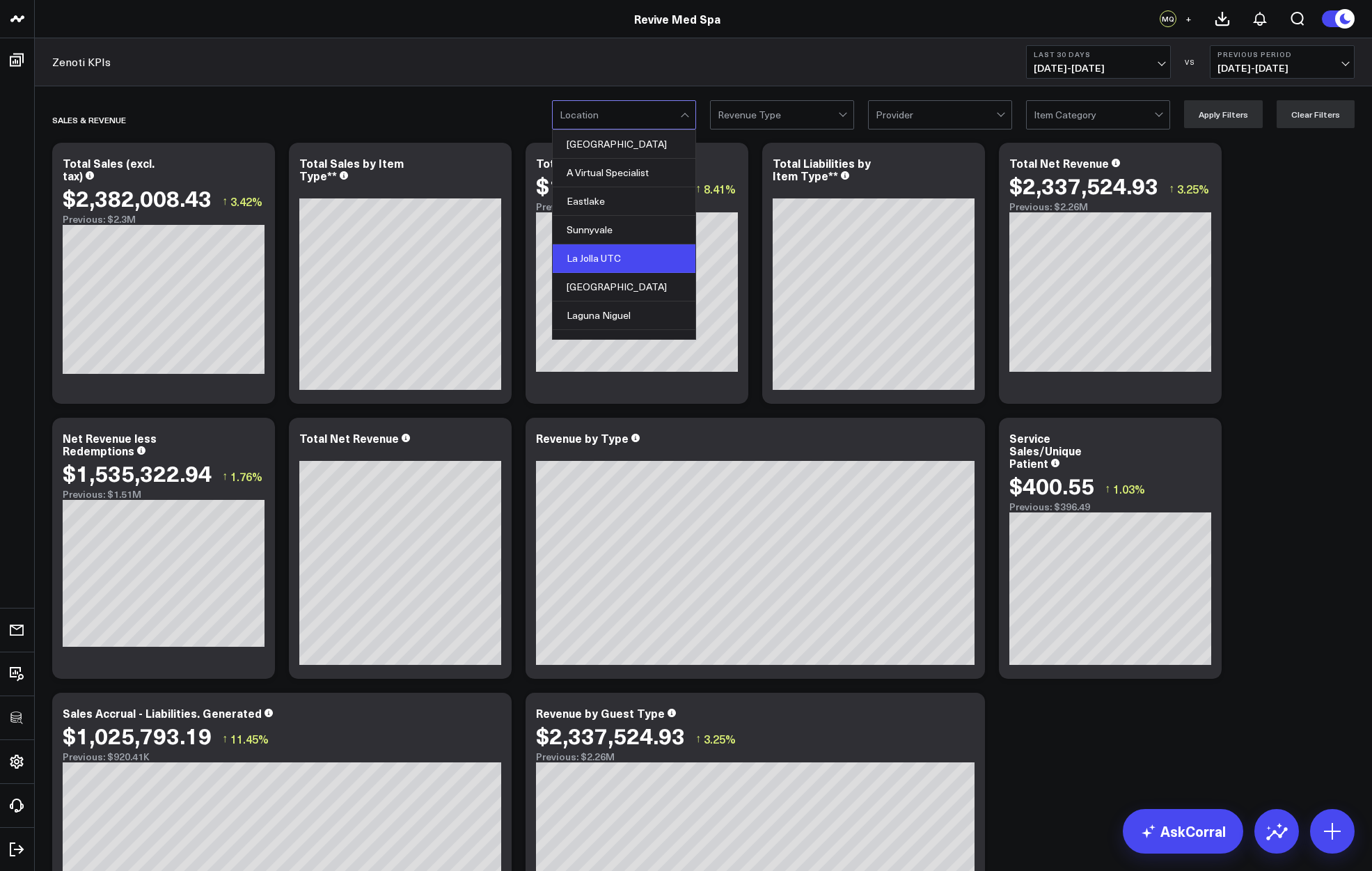
click at [597, 264] on div "La Jolla UTC" at bounding box center [624, 258] width 142 height 28
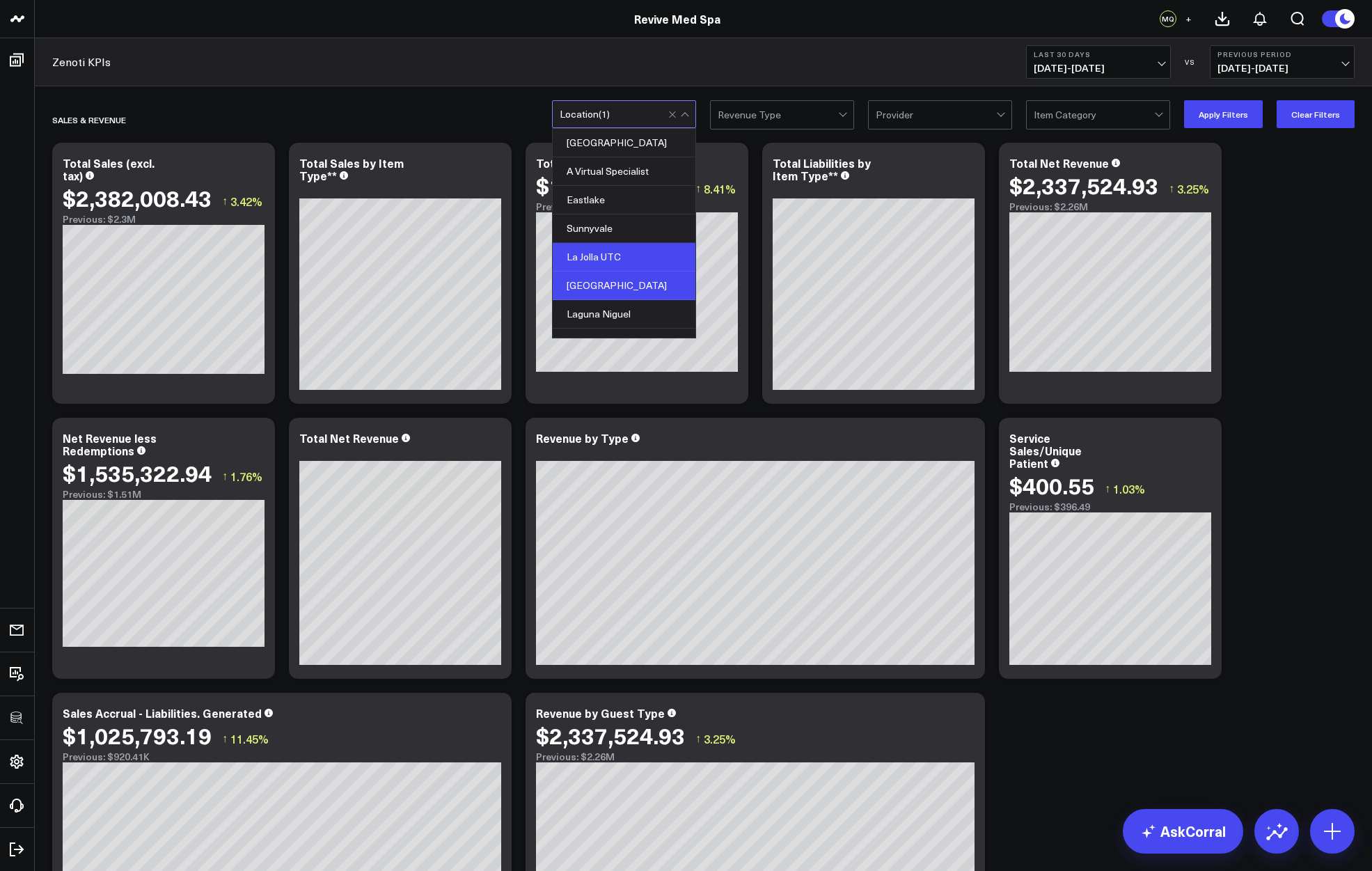
click at [602, 280] on div "[GEOGRAPHIC_DATA]" at bounding box center [624, 286] width 142 height 28
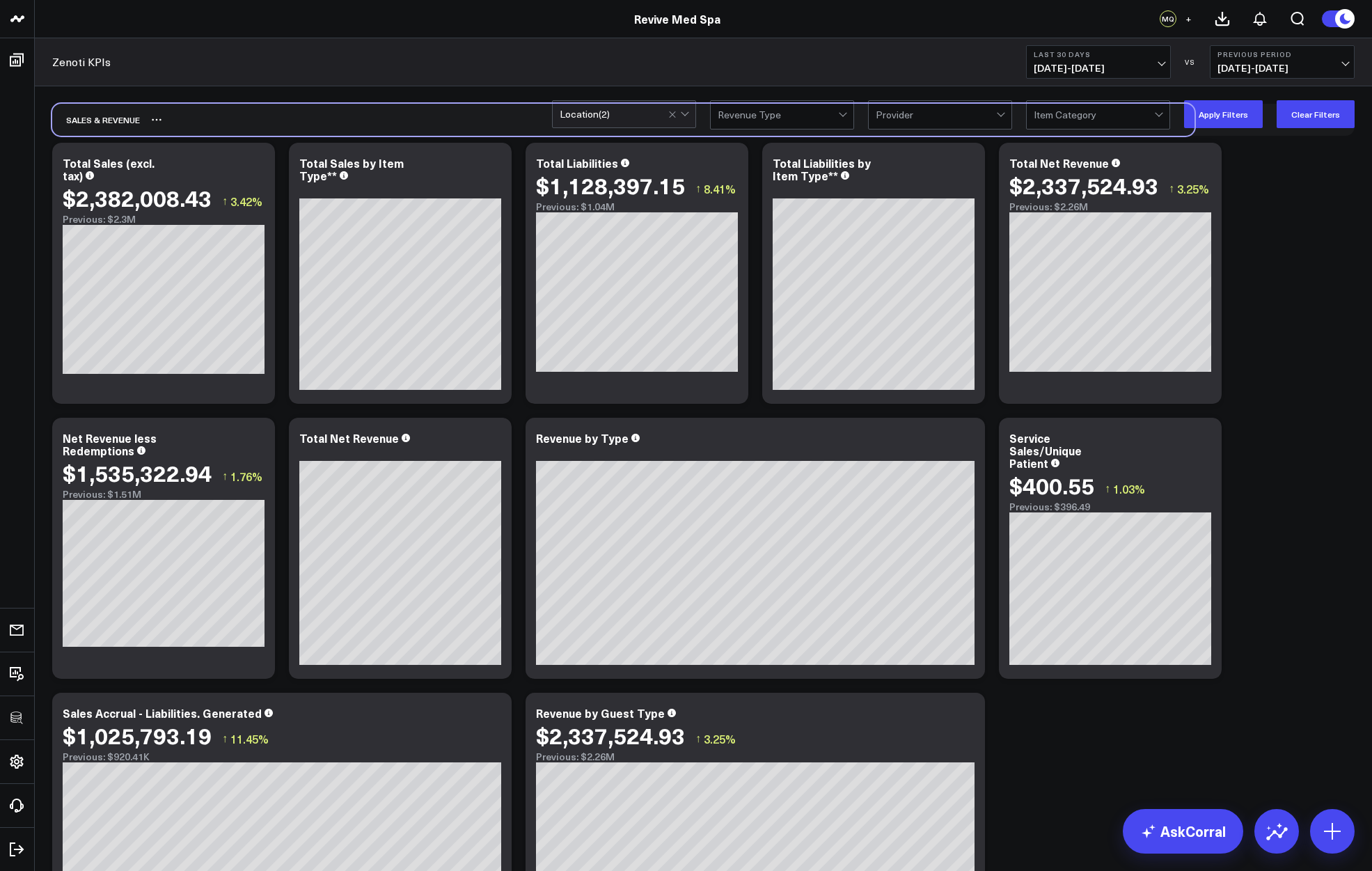
click at [1238, 130] on div "SALES & REVENUE" at bounding box center [703, 119] width 1303 height 32
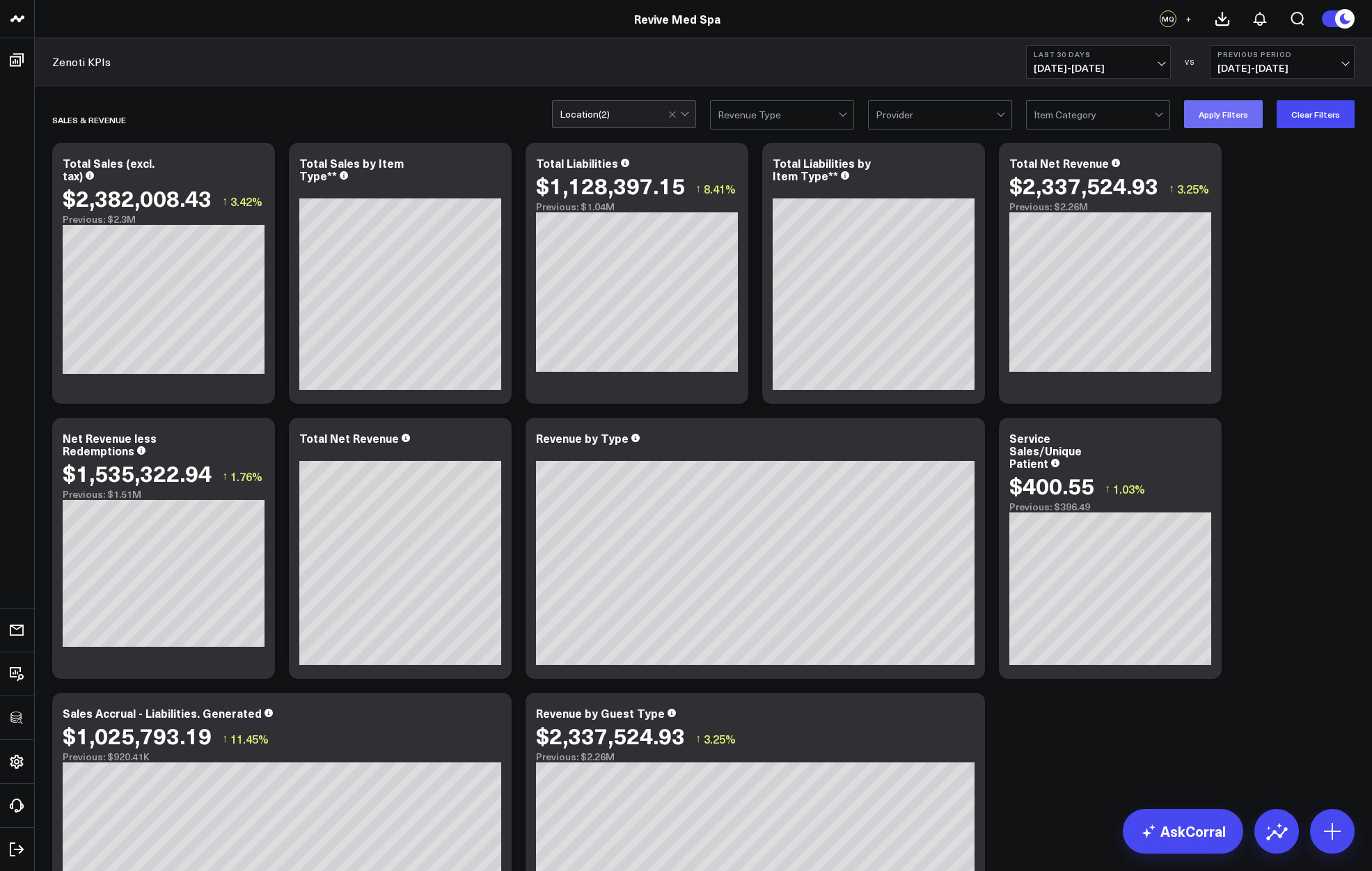
click at [1230, 119] on button "Apply Filters" at bounding box center [1223, 114] width 78 height 28
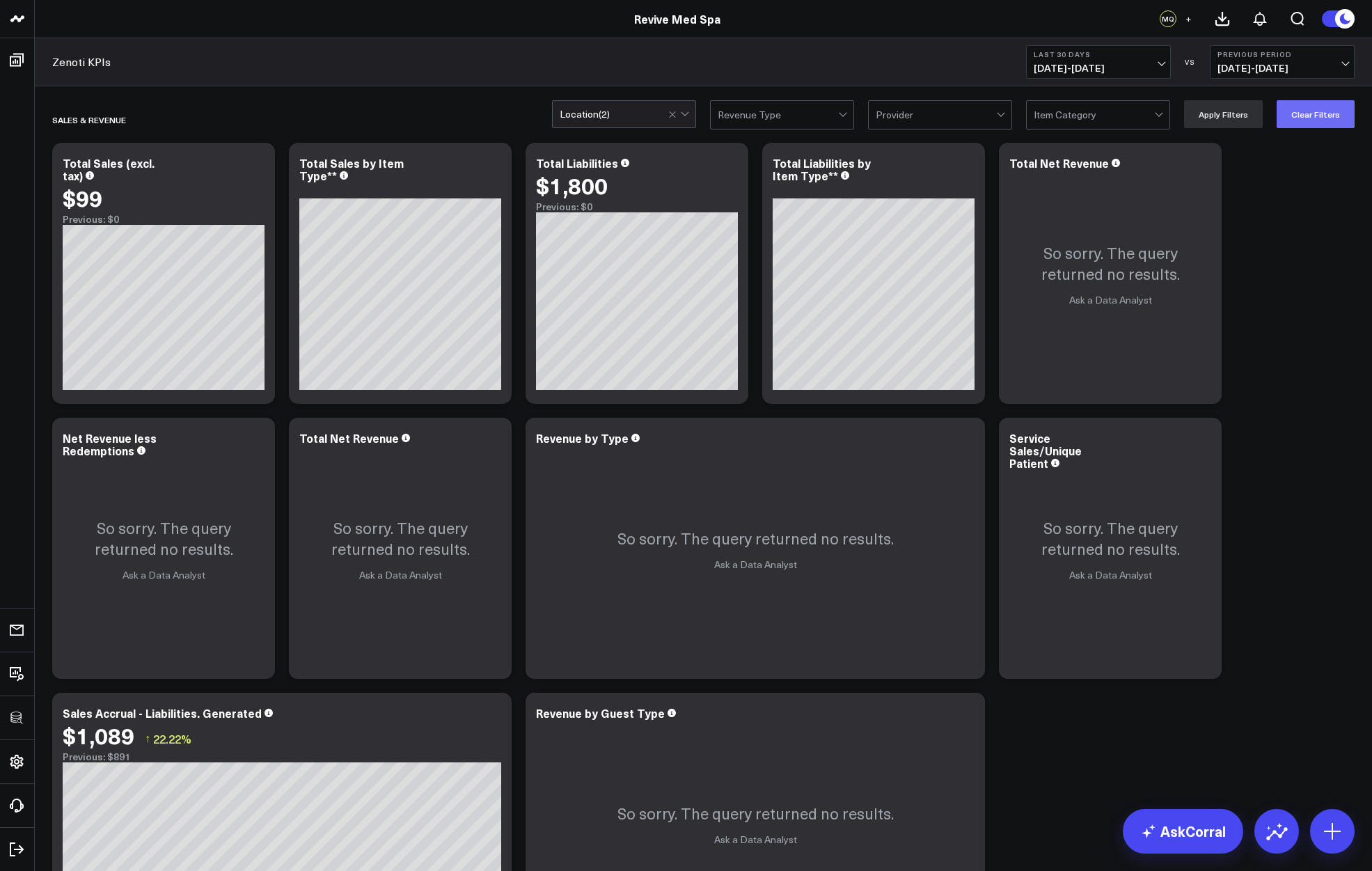
click at [1306, 114] on button "Clear Filters" at bounding box center [1316, 114] width 78 height 28
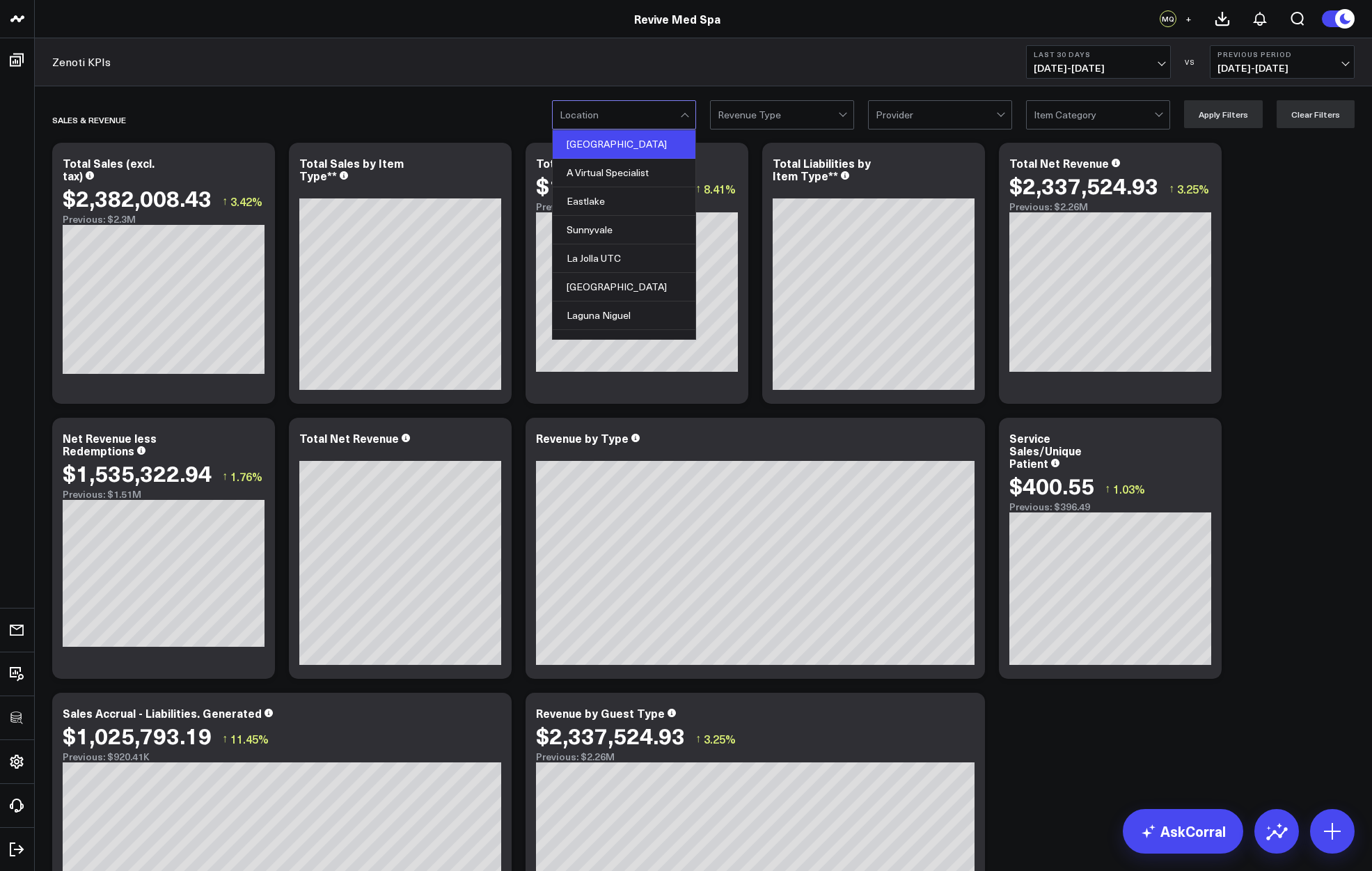
click at [603, 138] on div "[GEOGRAPHIC_DATA]" at bounding box center [624, 144] width 142 height 28
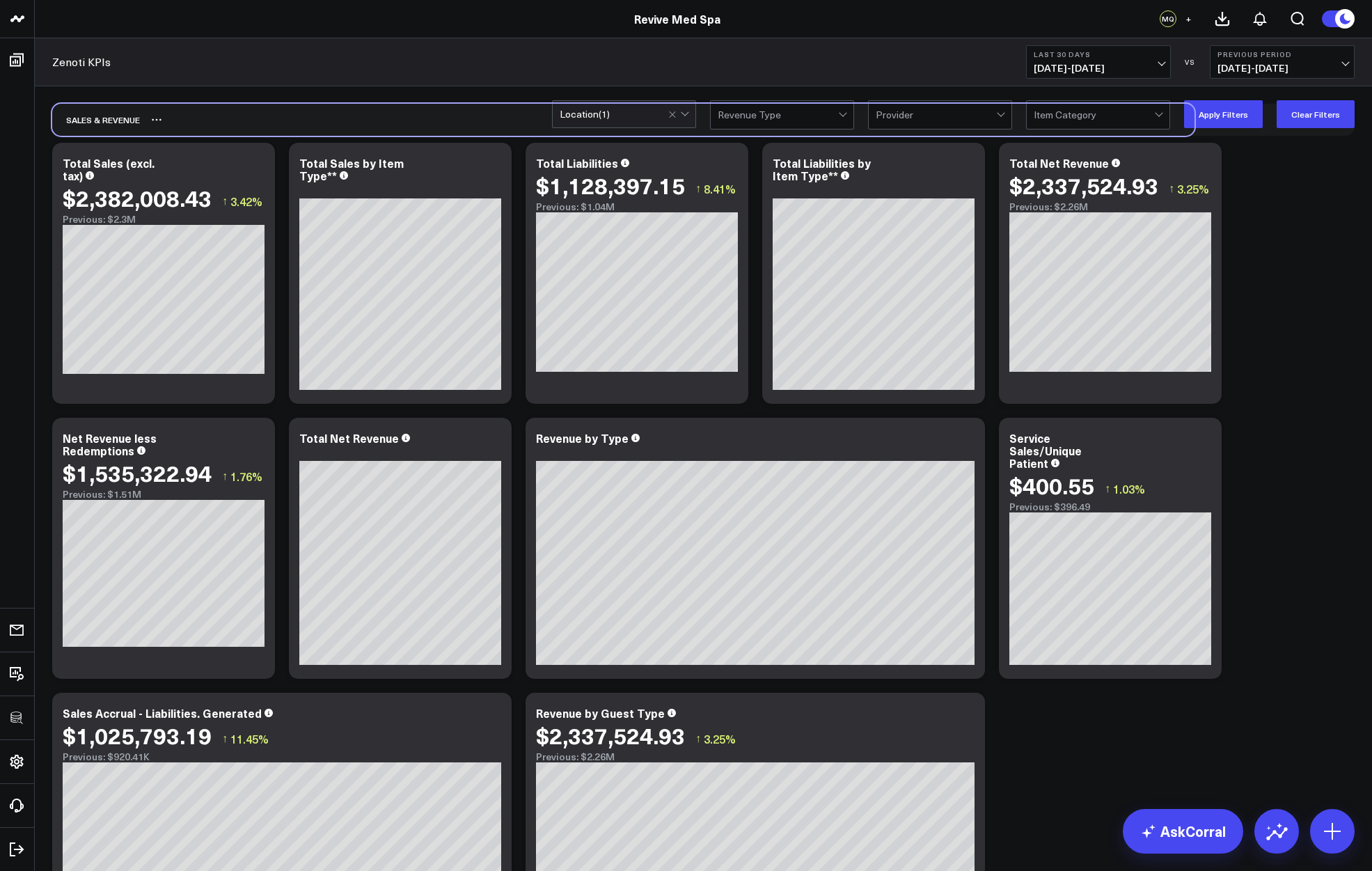
click at [1224, 131] on div "SALES & REVENUE" at bounding box center [703, 119] width 1303 height 32
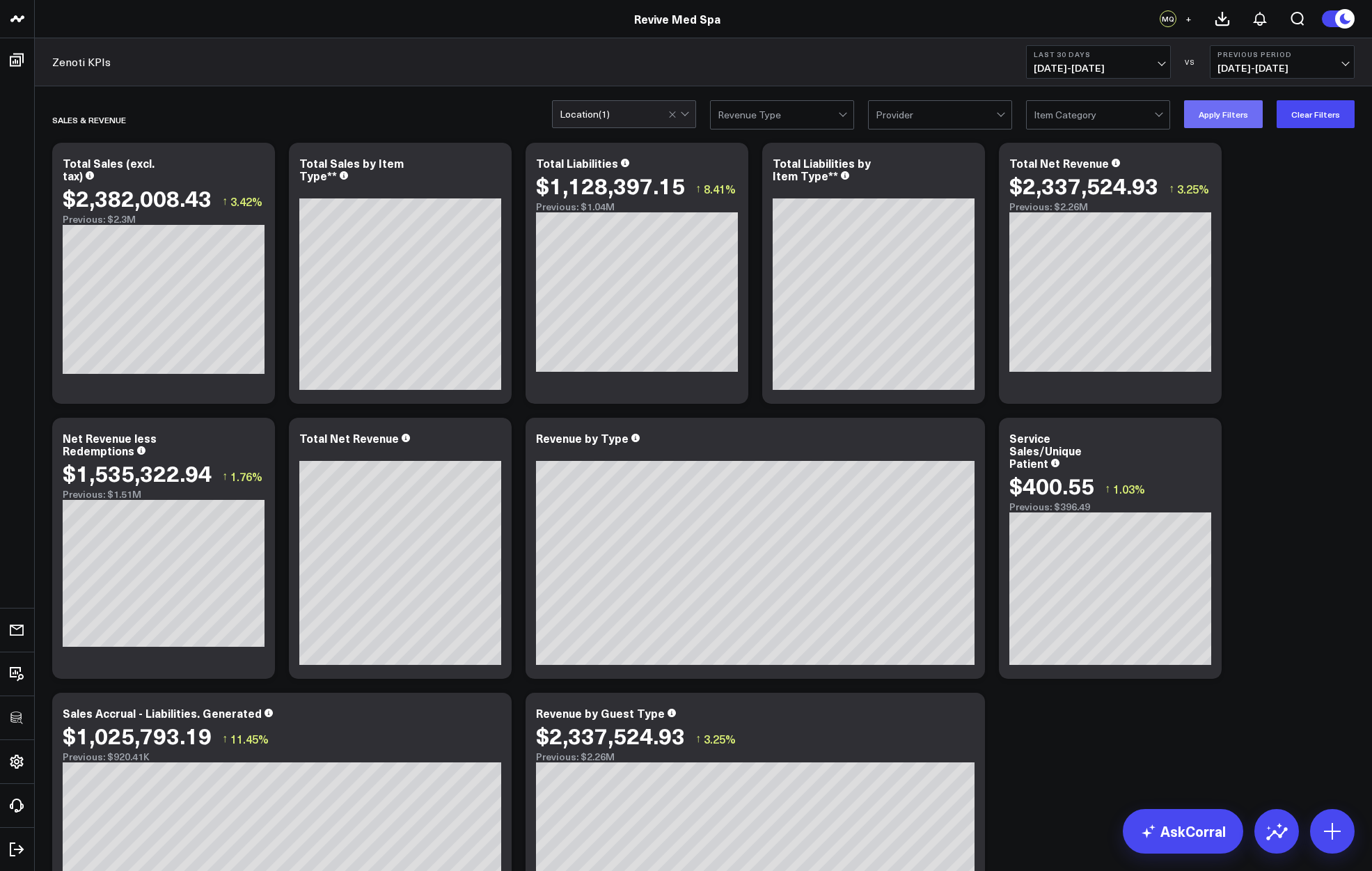
click at [1230, 105] on button "Apply Filters" at bounding box center [1223, 114] width 78 height 28
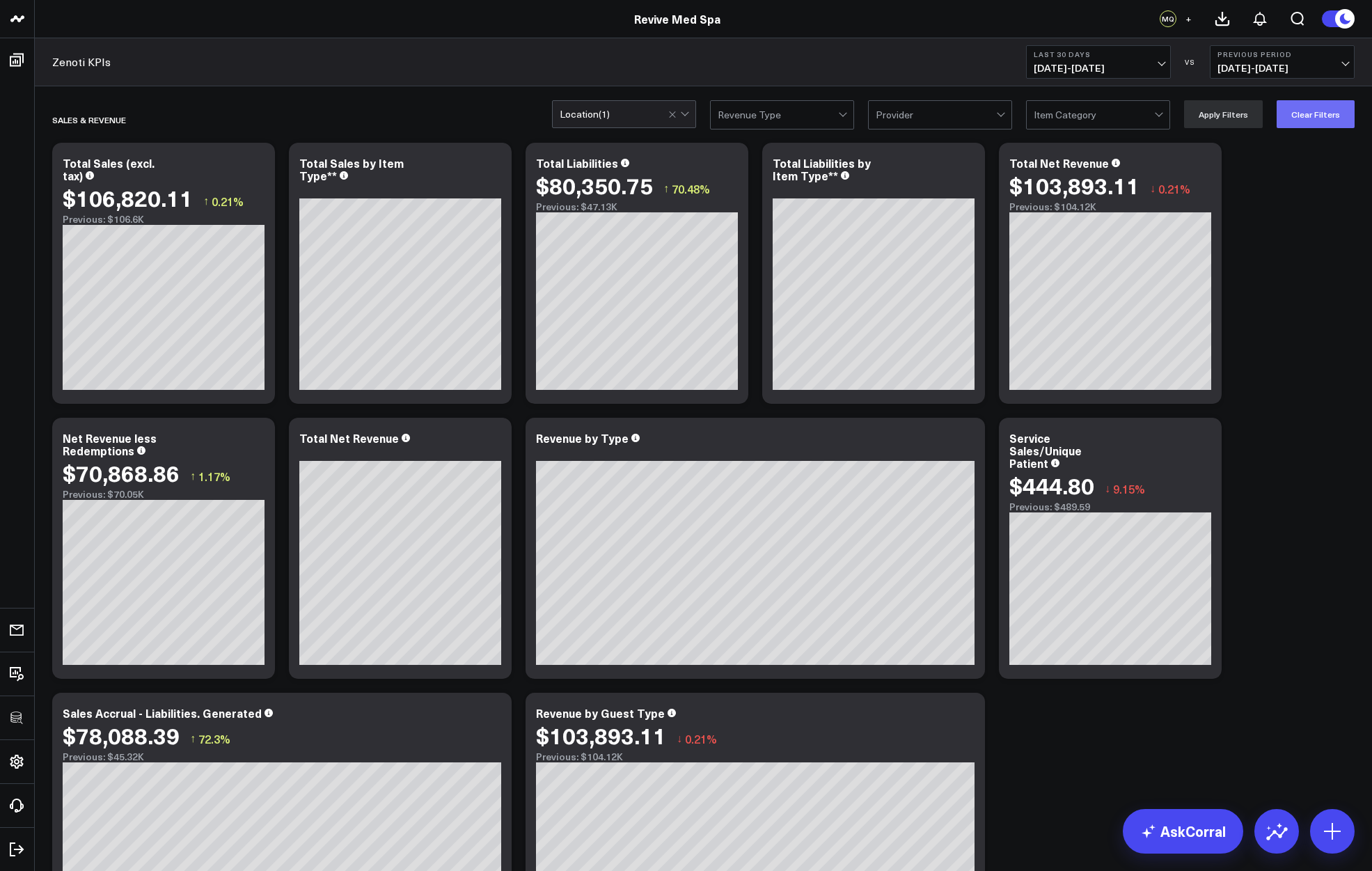
click at [1301, 104] on button "Clear Filters" at bounding box center [1316, 114] width 78 height 28
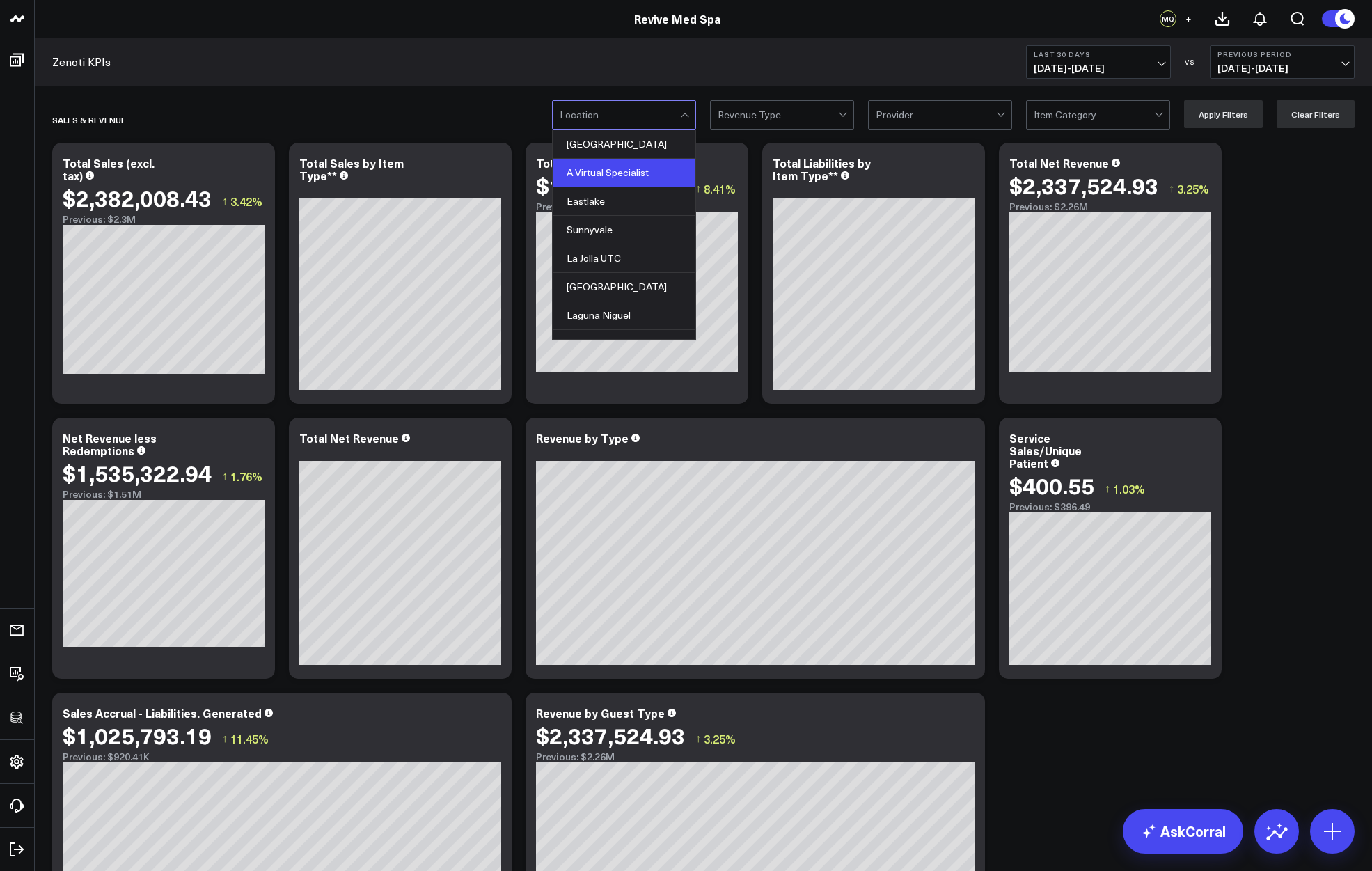
click at [609, 167] on div "A Virtual Specialist" at bounding box center [624, 173] width 142 height 28
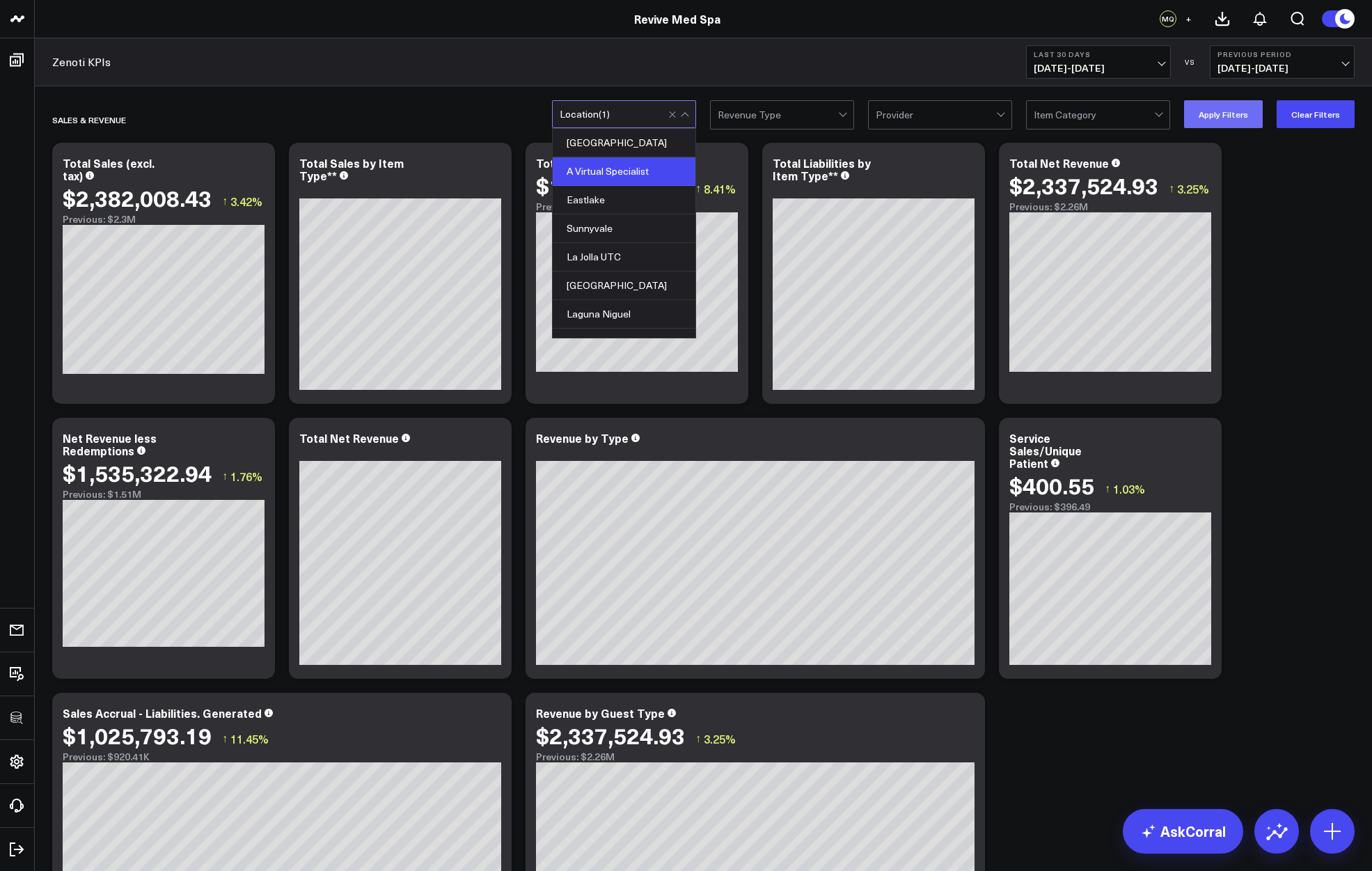
click at [1211, 114] on button "Apply Filters" at bounding box center [1223, 114] width 78 height 28
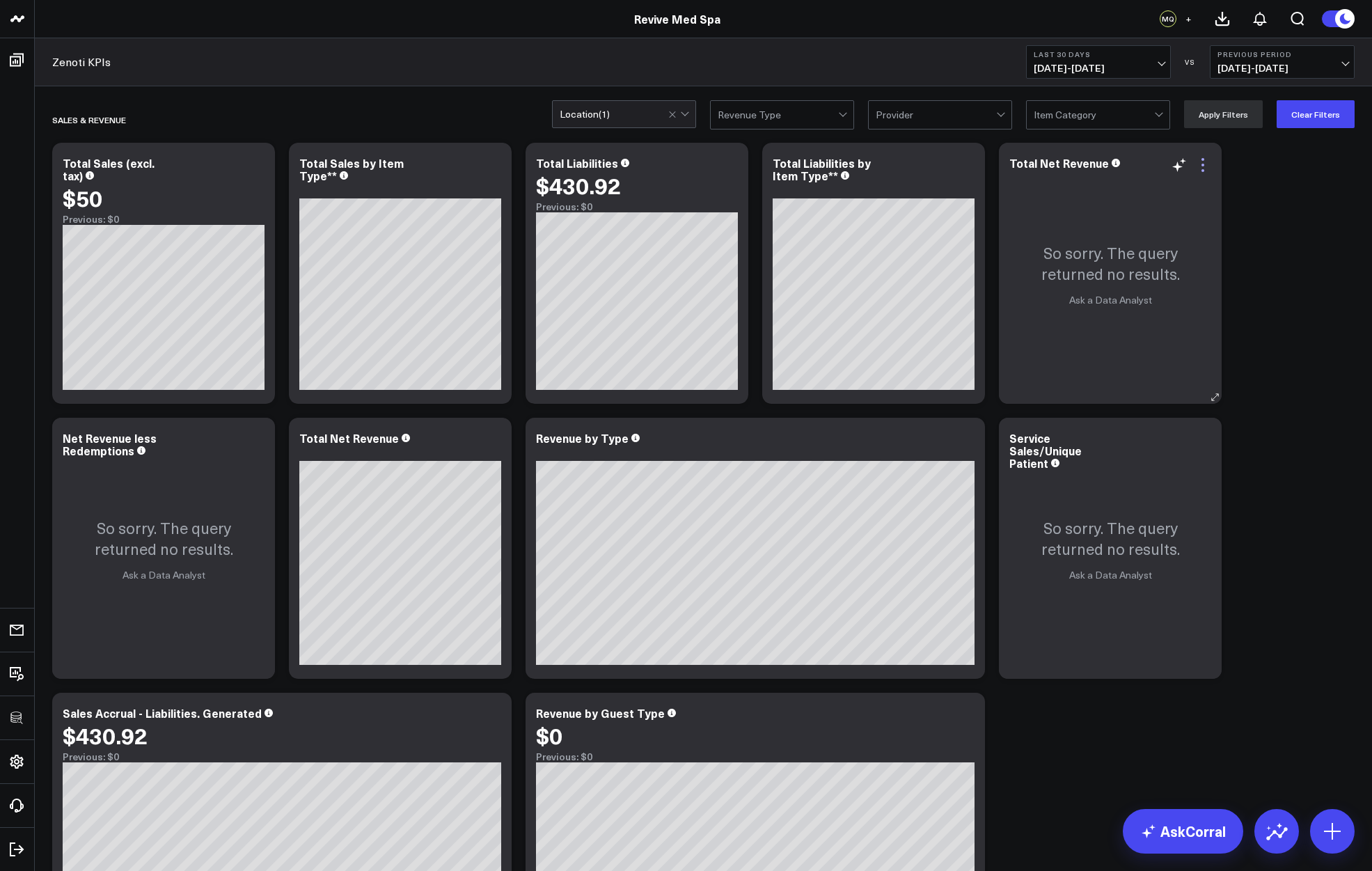
click at [1206, 167] on icon at bounding box center [1203, 165] width 17 height 17
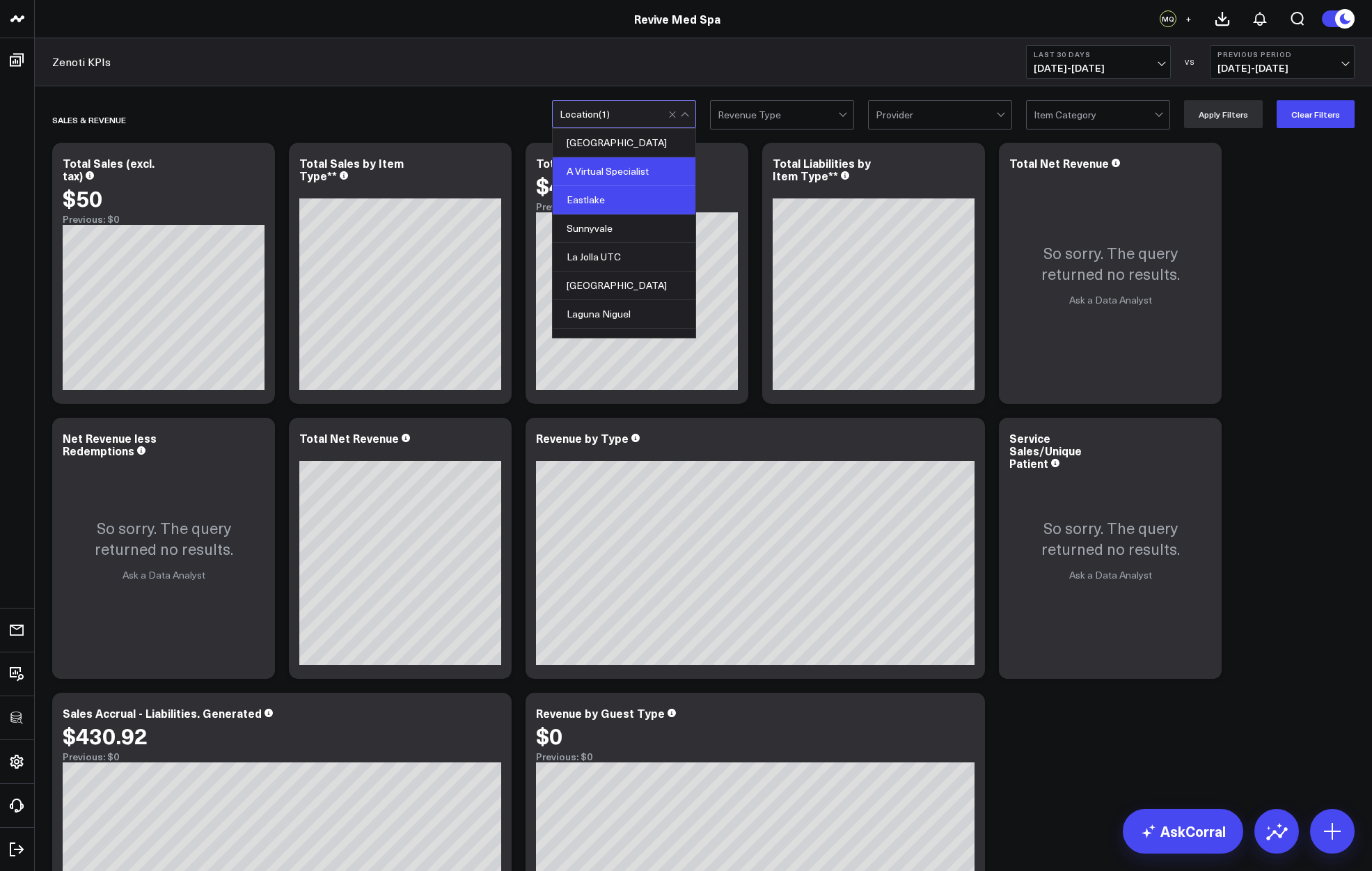
click at [625, 195] on div "Eastlake" at bounding box center [624, 200] width 142 height 28
click at [608, 171] on div "A Virtual Specialist" at bounding box center [624, 172] width 142 height 28
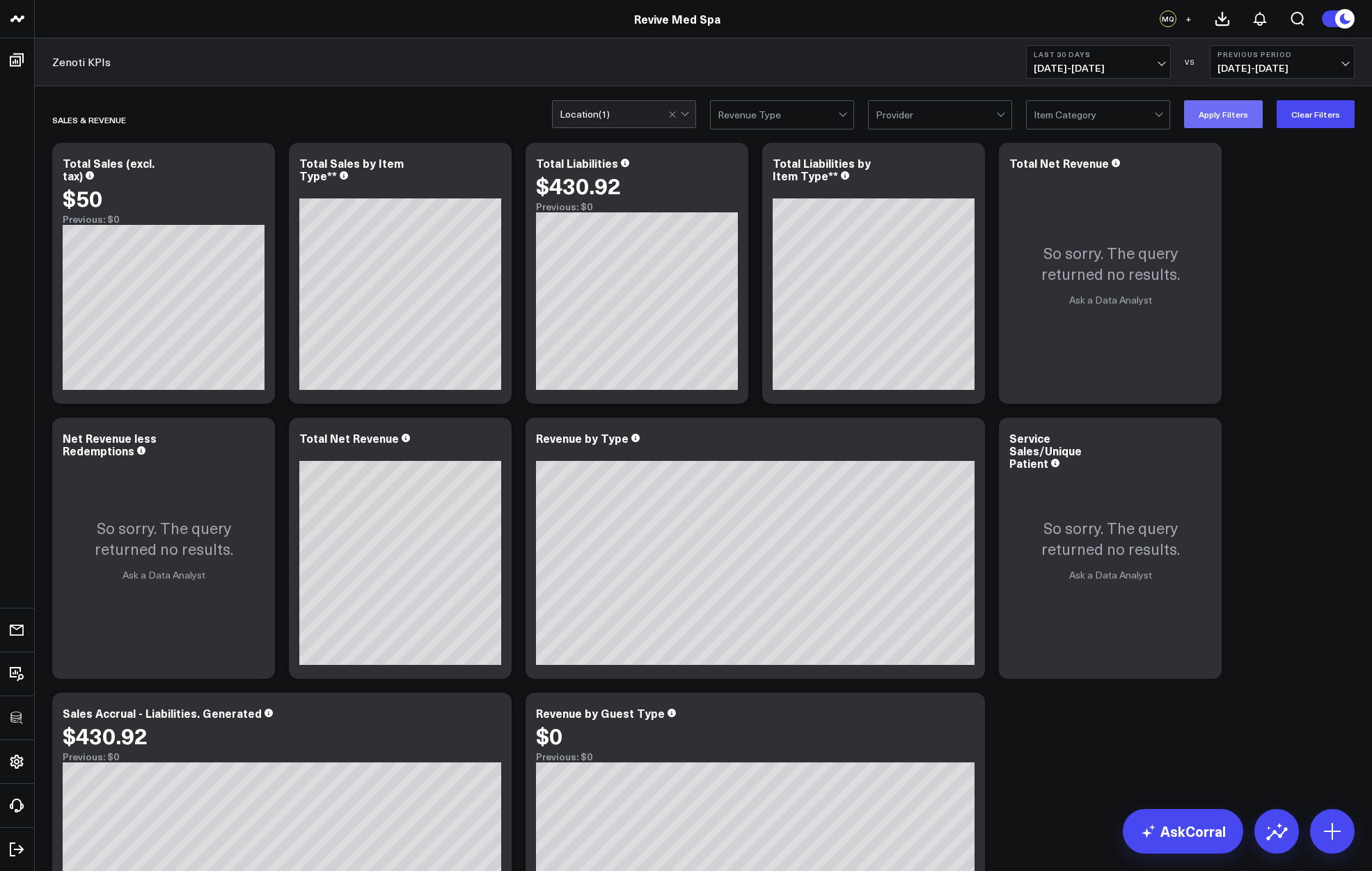
click at [1233, 122] on button "Apply Filters" at bounding box center [1223, 114] width 78 height 28
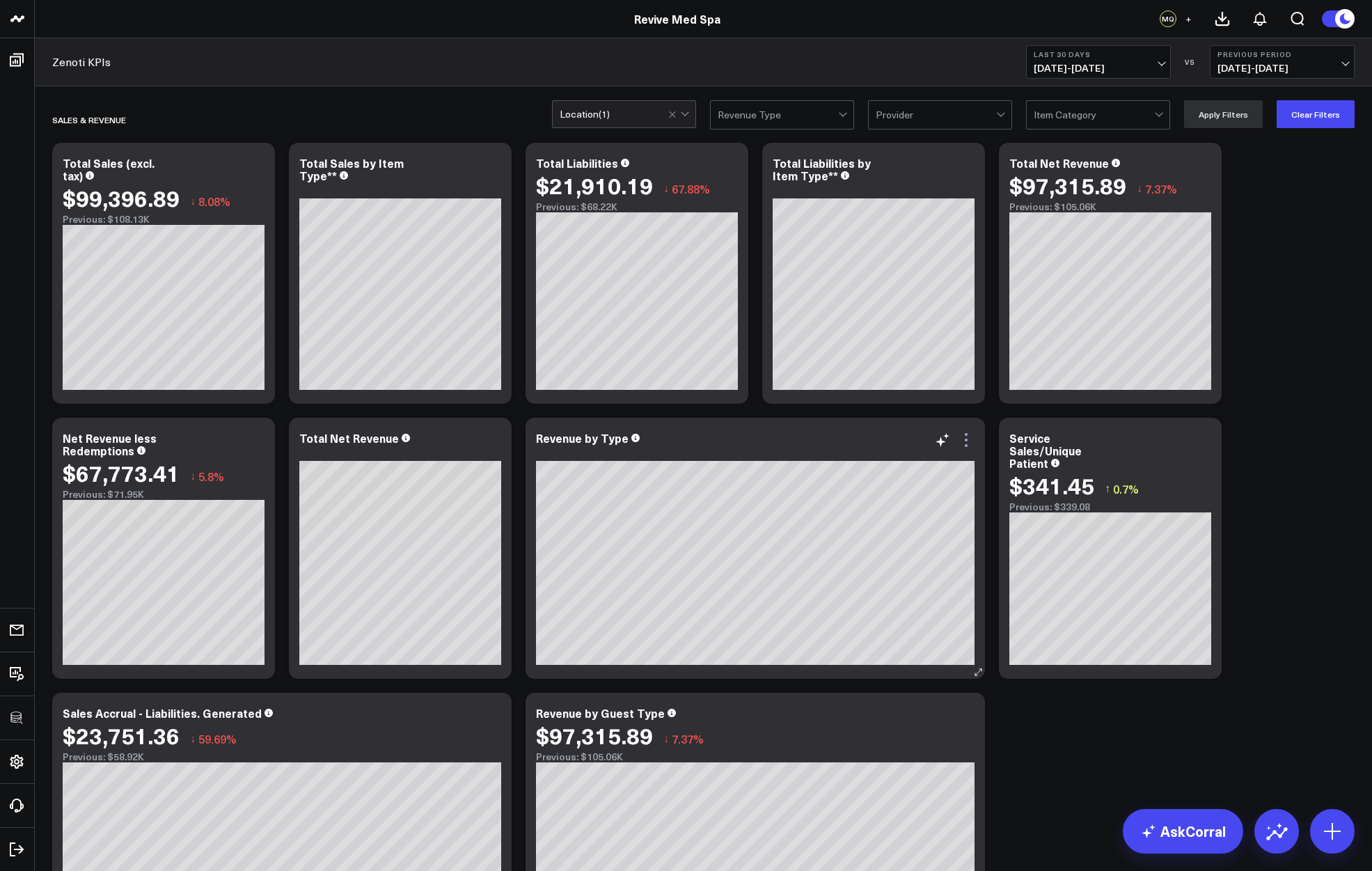
click at [968, 438] on icon at bounding box center [966, 440] width 17 height 17
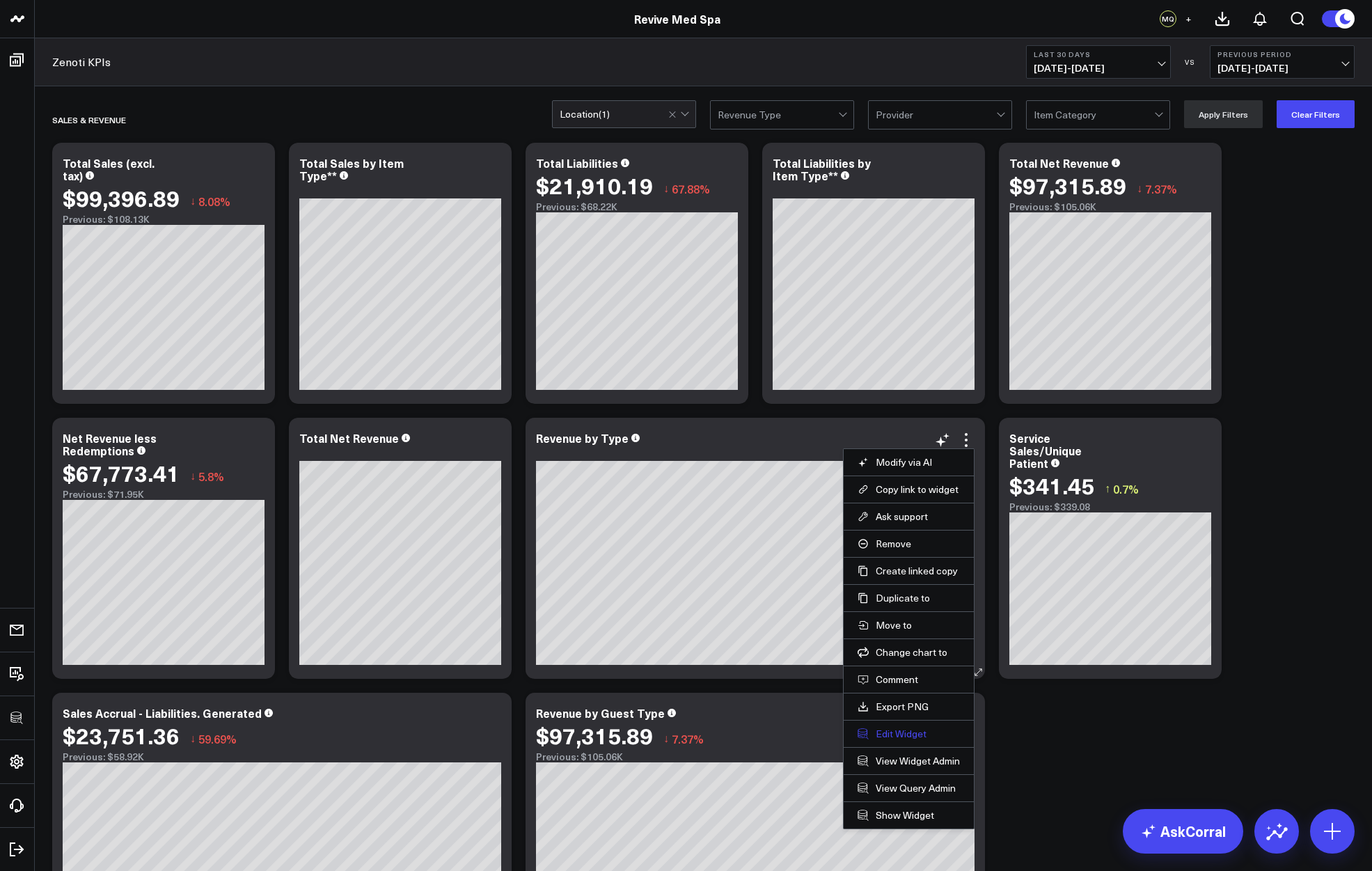
click at [886, 730] on button "Edit Widget" at bounding box center [908, 734] width 102 height 12
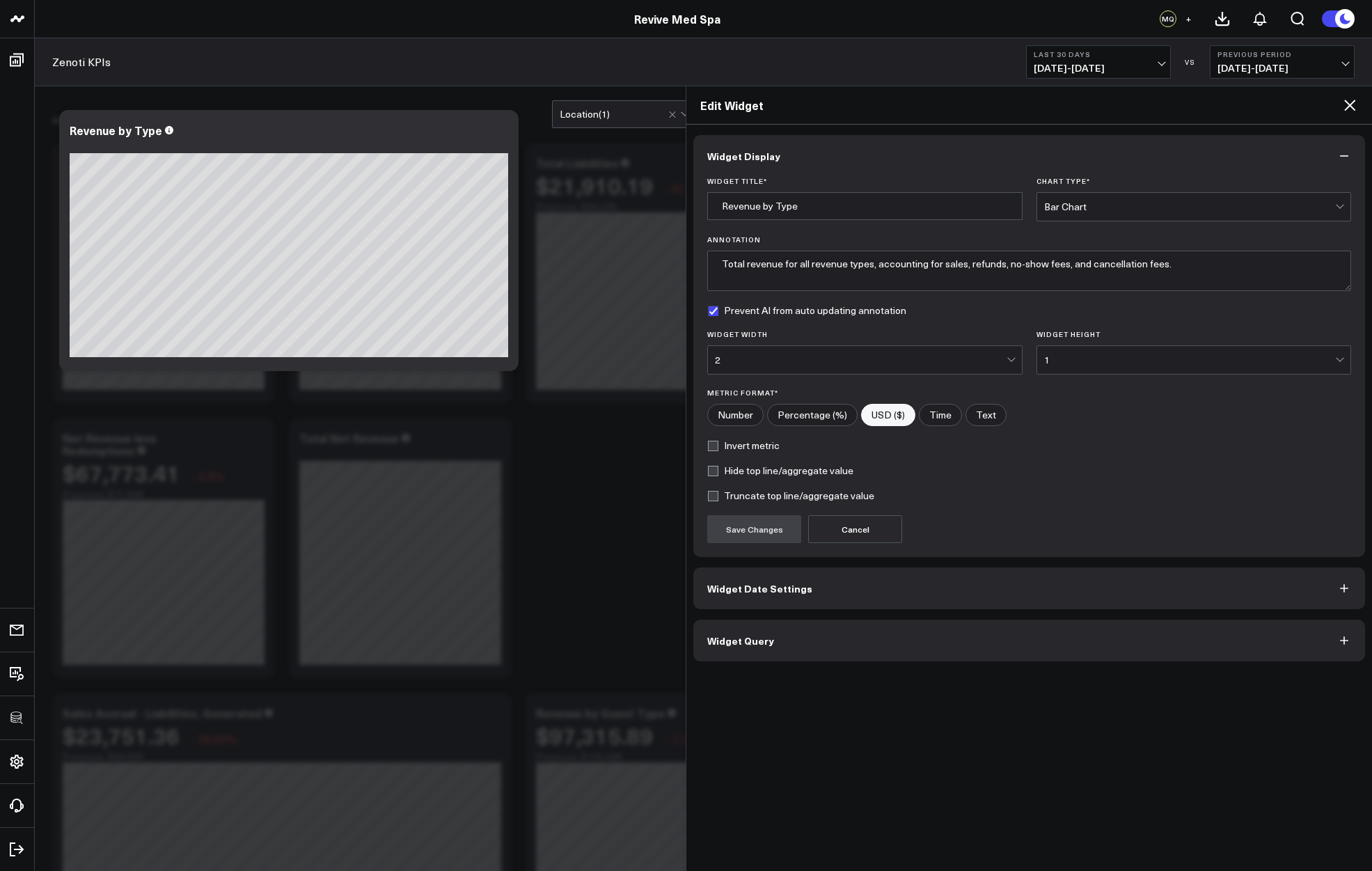
click at [830, 646] on button "Widget Query" at bounding box center [1029, 640] width 671 height 42
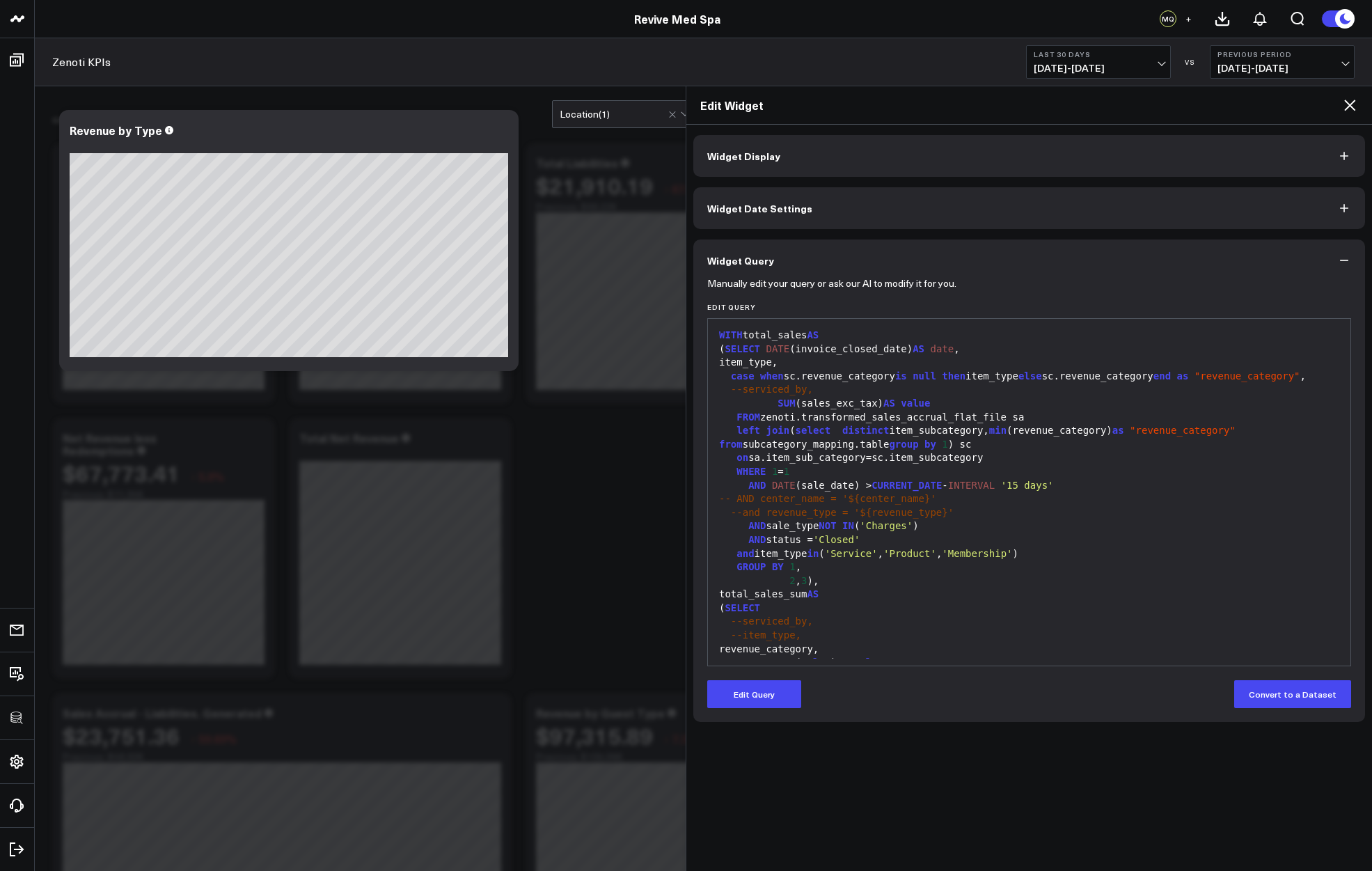
click at [905, 559] on span "'Product'" at bounding box center [909, 553] width 53 height 12
click at [766, 693] on button "Edit Query" at bounding box center [754, 694] width 94 height 28
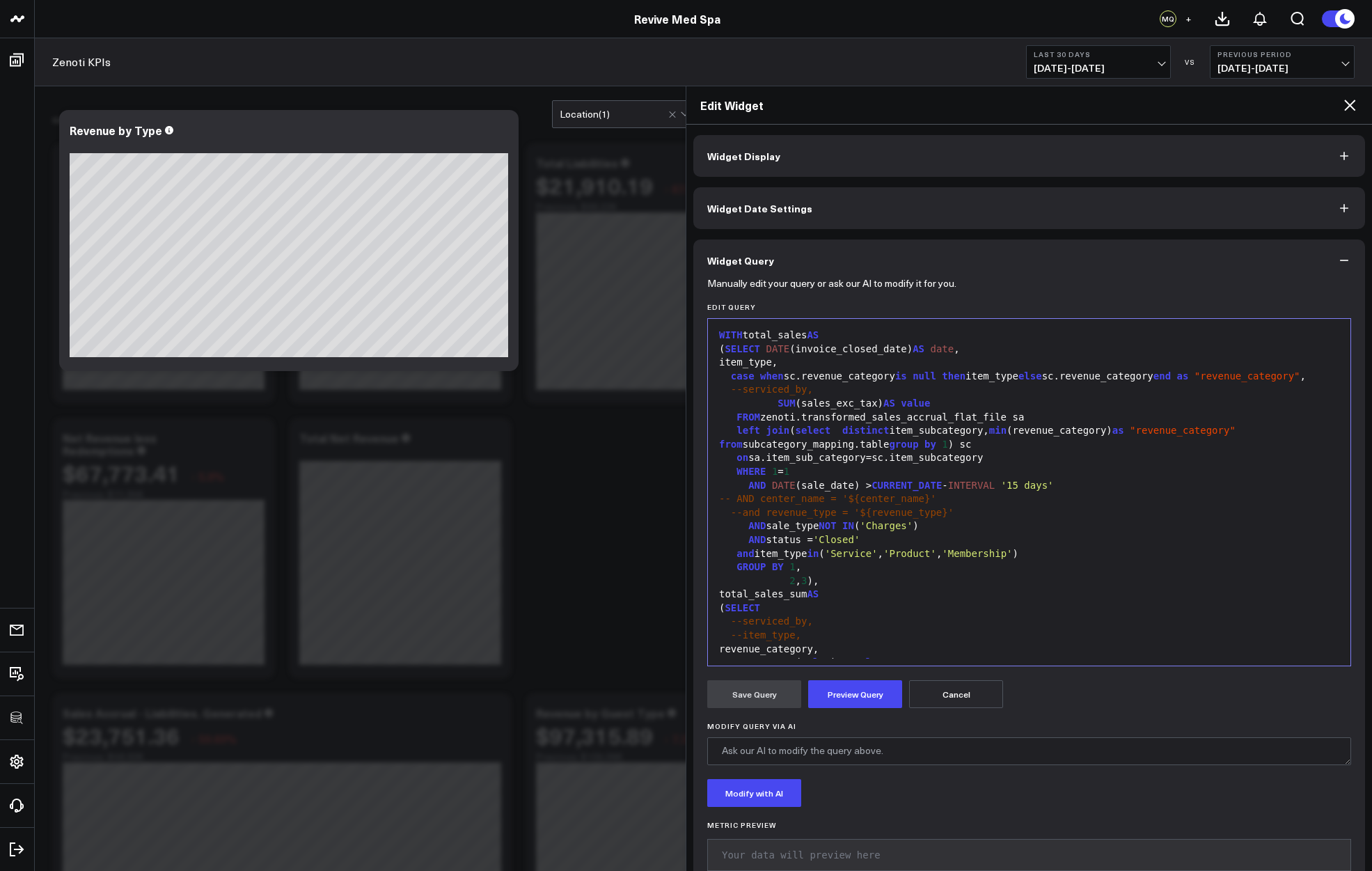
click at [1350, 92] on div "Edit Widget" at bounding box center [1029, 105] width 686 height 38
click at [1351, 104] on icon at bounding box center [1349, 105] width 17 height 17
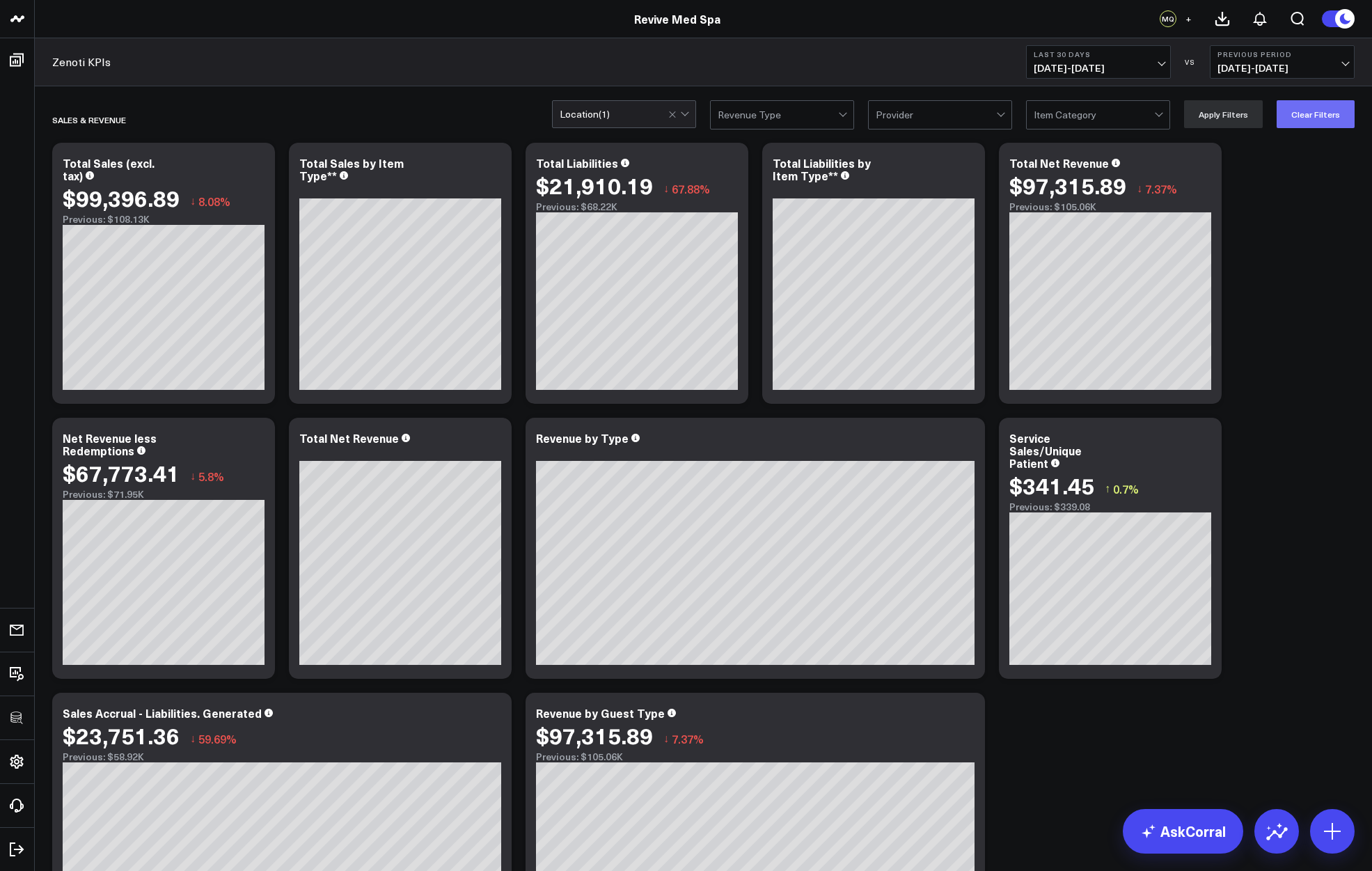
click at [1338, 117] on button "Clear Filters" at bounding box center [1316, 114] width 78 height 28
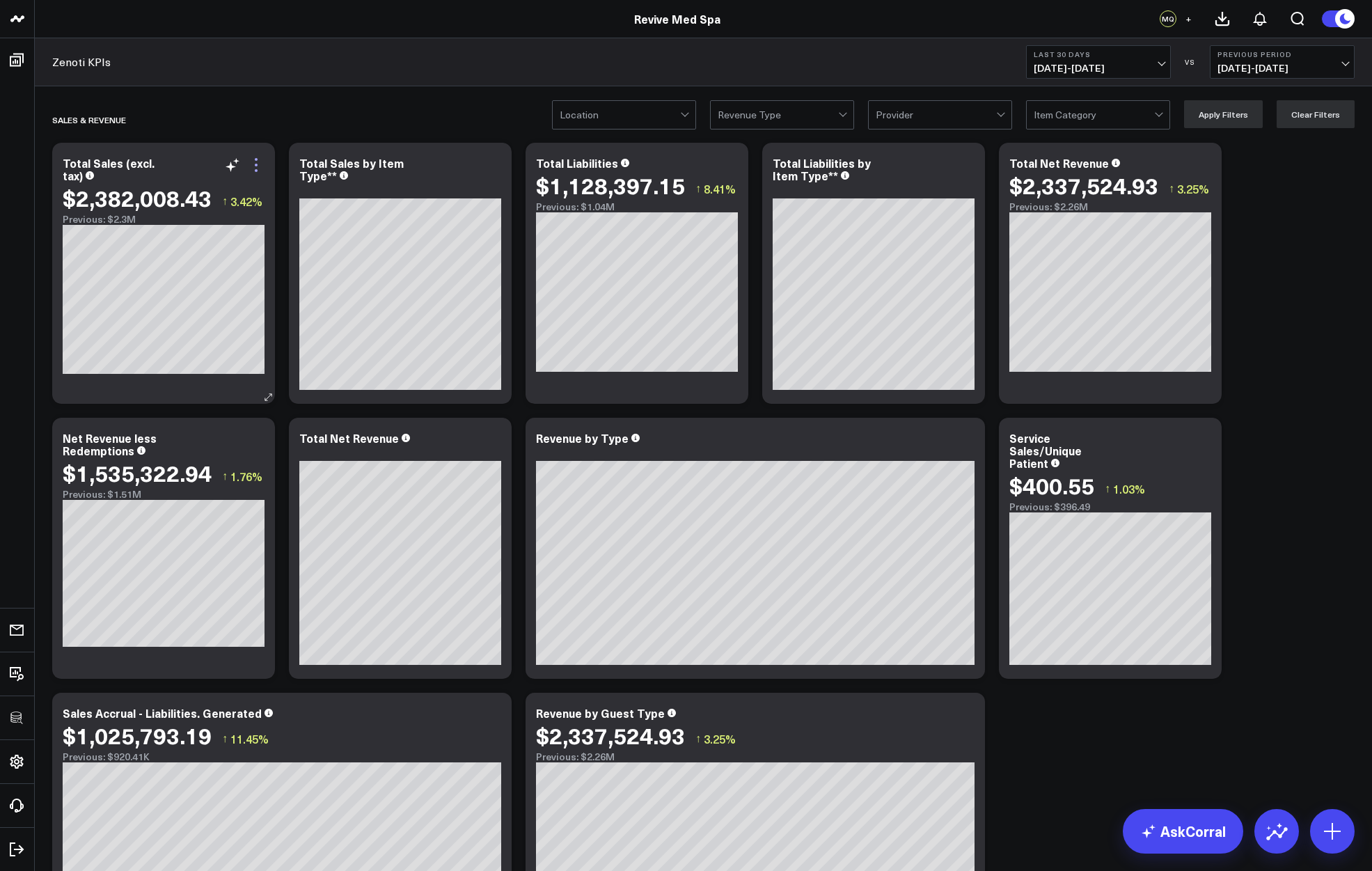
click at [263, 158] on icon at bounding box center [256, 165] width 17 height 17
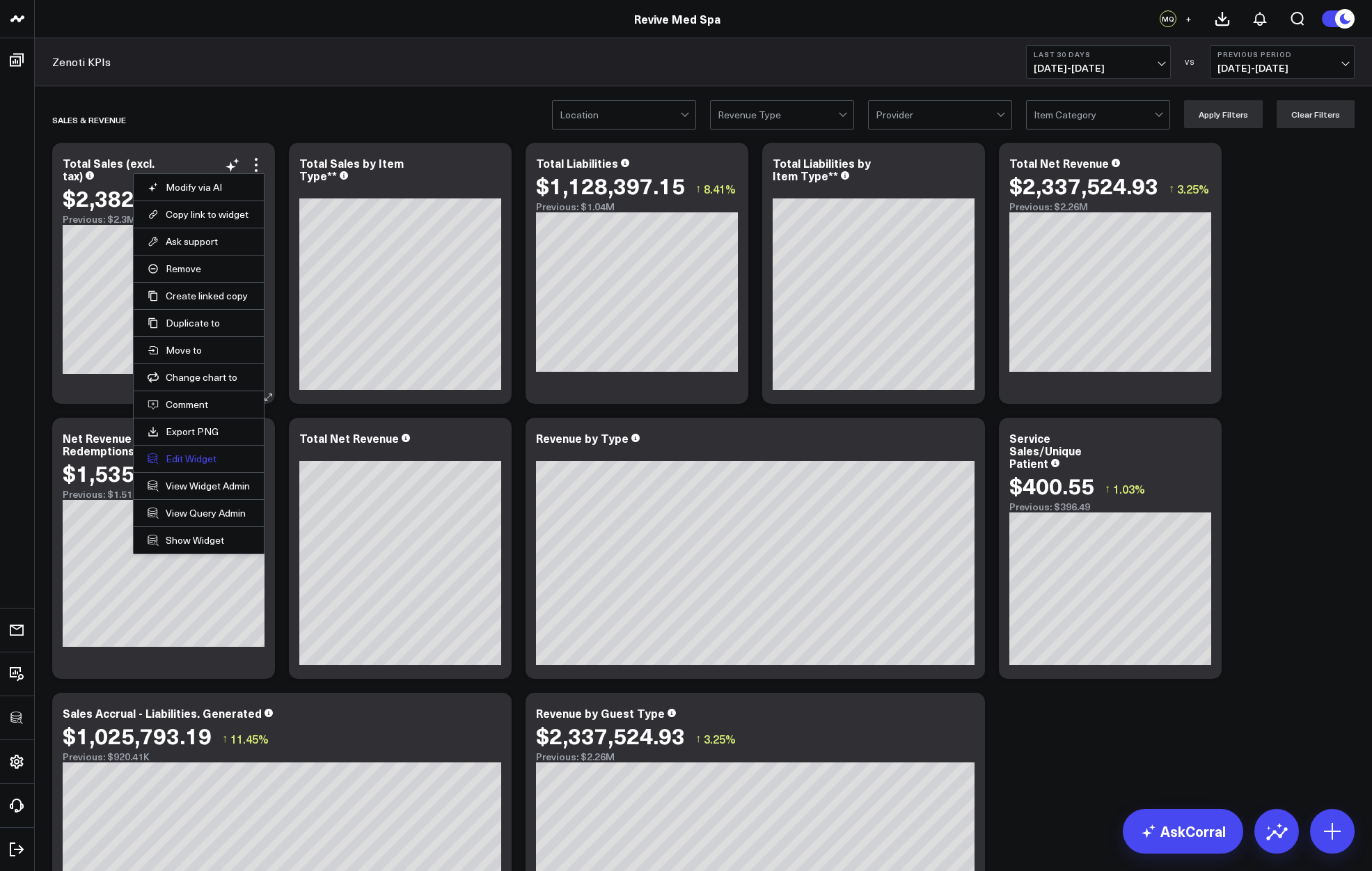
click at [182, 459] on button "Edit Widget" at bounding box center [199, 459] width 102 height 12
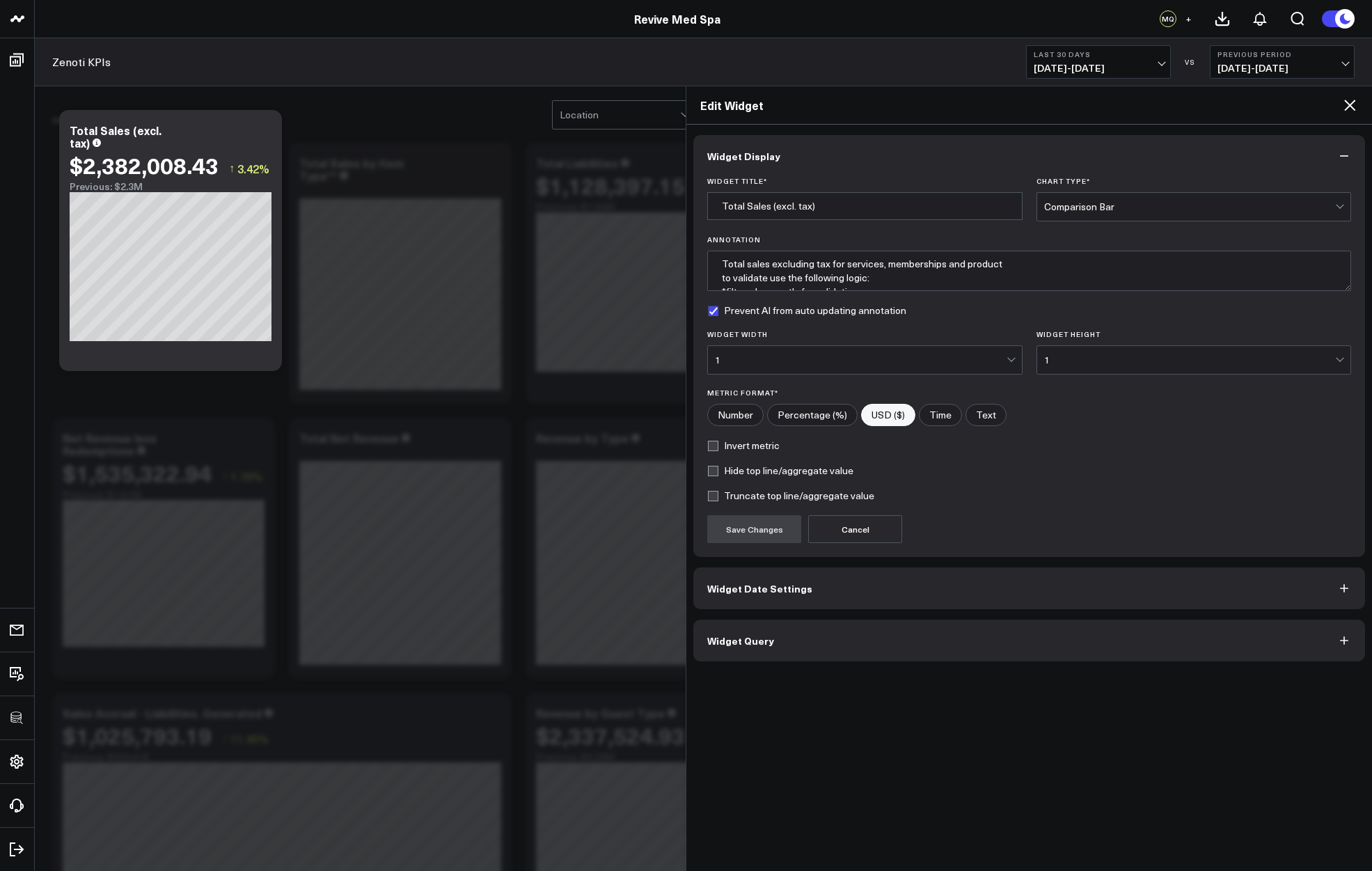
click at [732, 635] on span "Widget Query" at bounding box center [740, 640] width 67 height 12
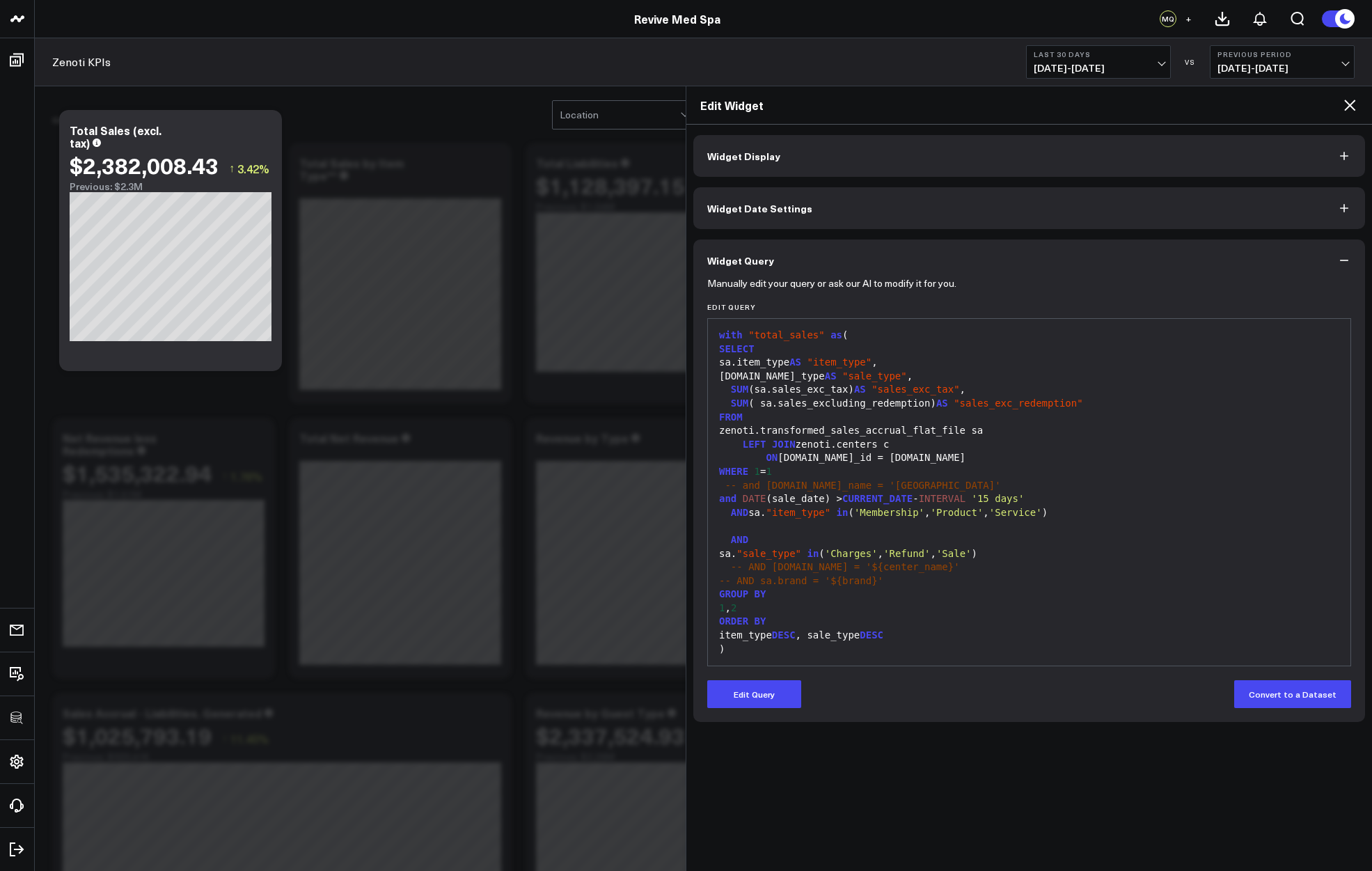
click at [752, 639] on div "item_type DESC , sale_type DESC" at bounding box center [1029, 636] width 629 height 14
click at [986, 545] on div "AND" at bounding box center [1029, 541] width 629 height 14
click at [1352, 107] on icon at bounding box center [1349, 105] width 17 height 17
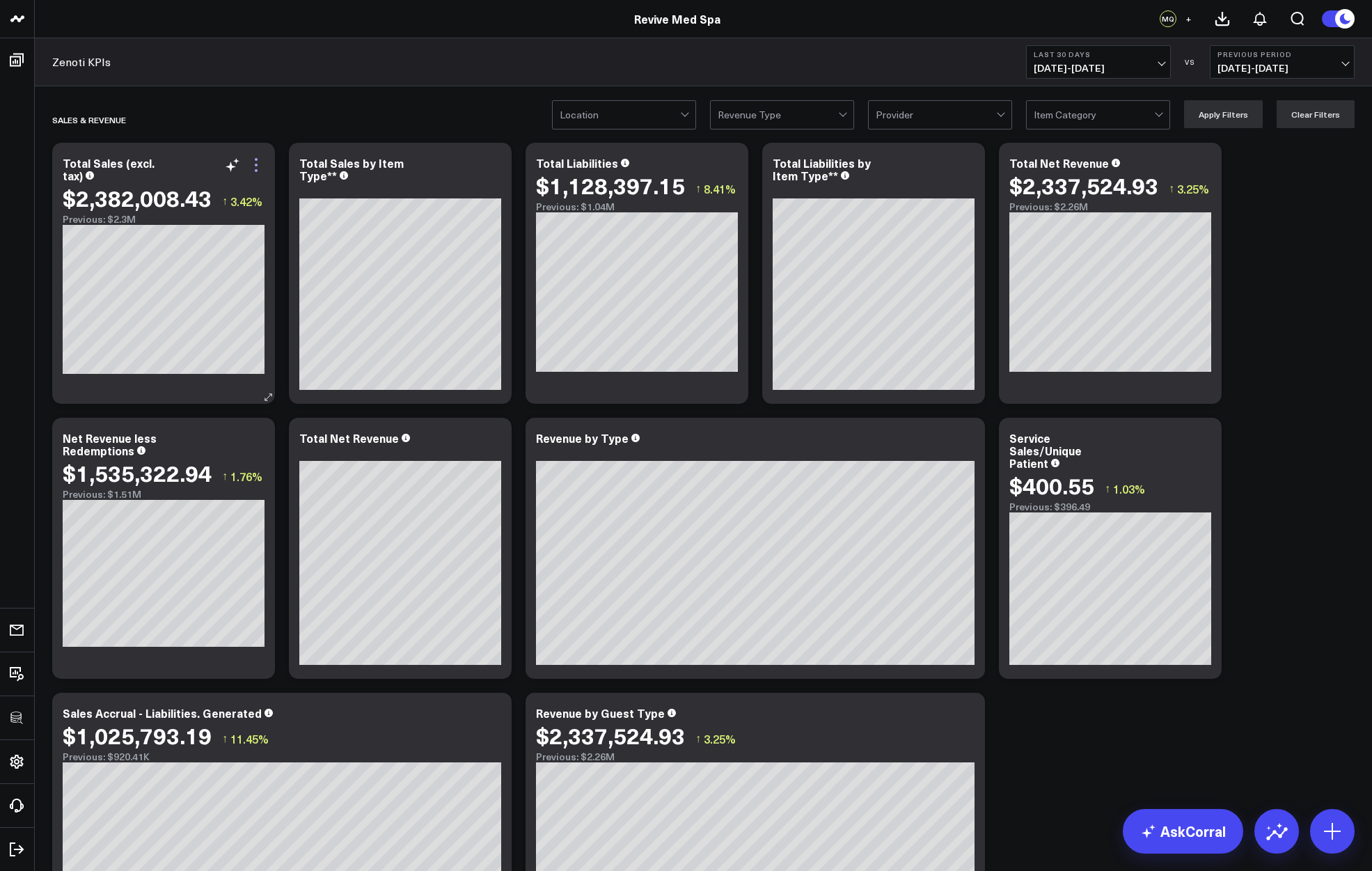
click at [264, 164] on icon at bounding box center [256, 165] width 17 height 17
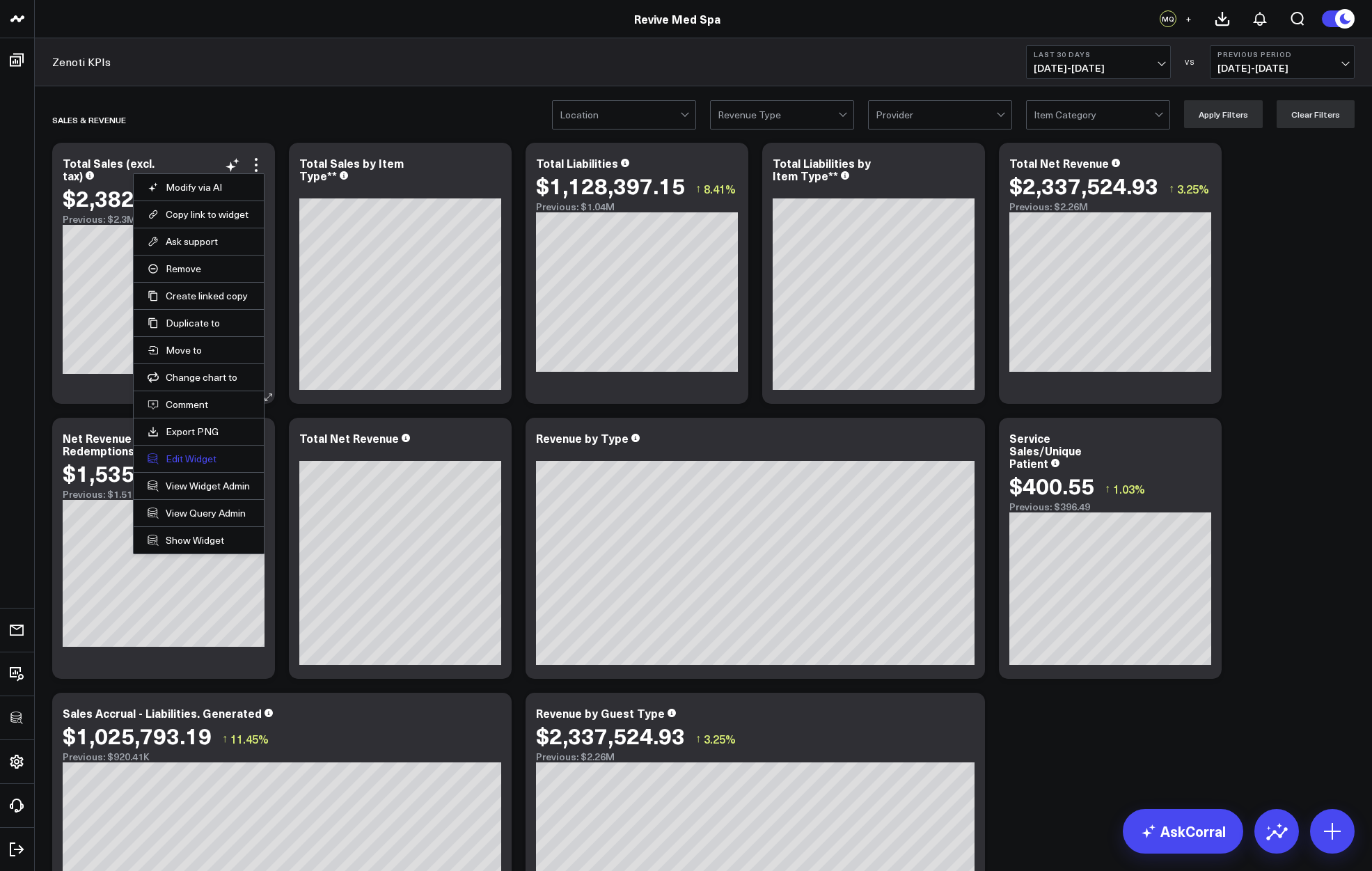
click at [197, 452] on button "Edit Widget" at bounding box center [199, 459] width 102 height 12
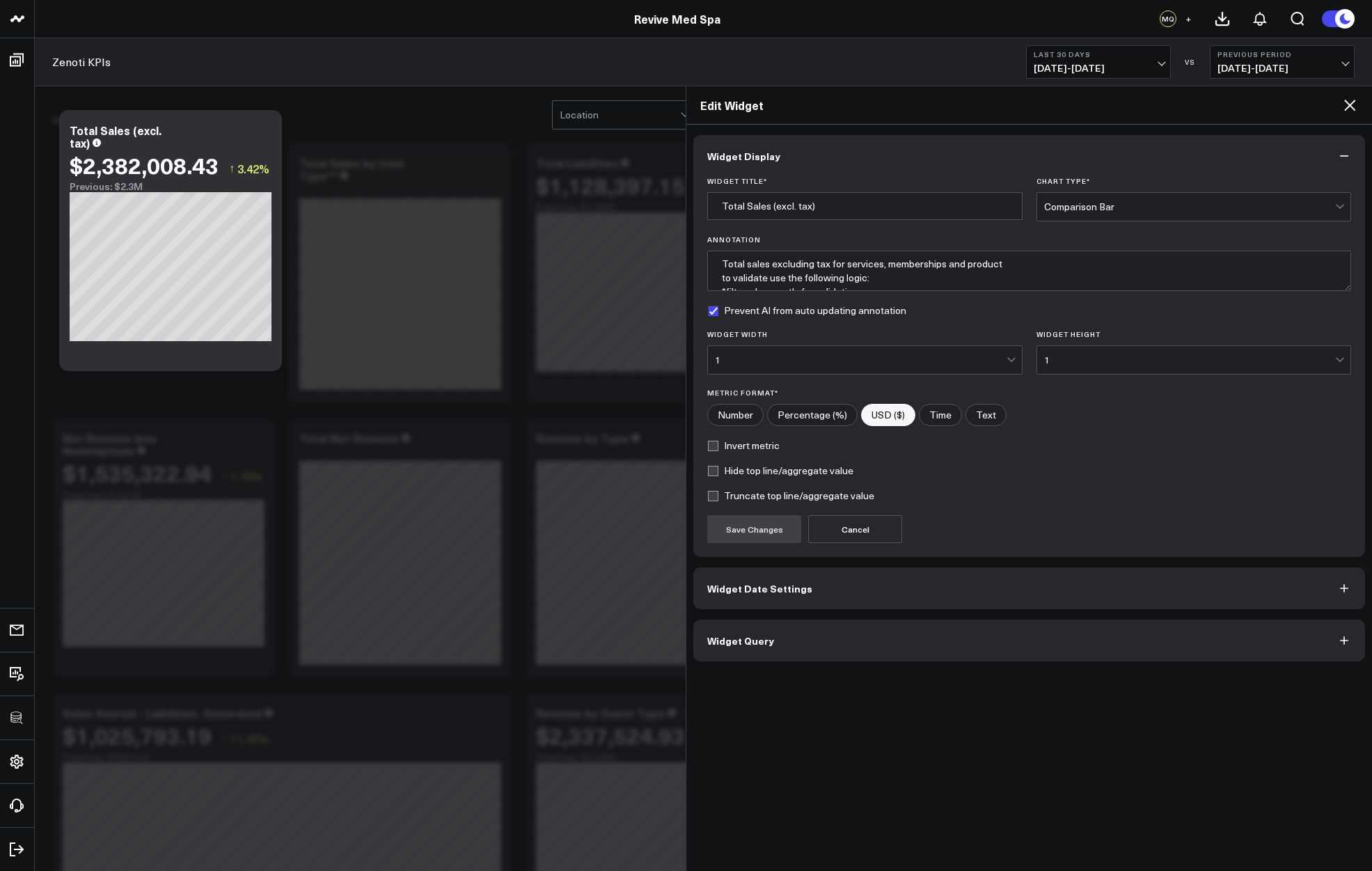
click at [753, 635] on span "Widget Query" at bounding box center [740, 640] width 67 height 12
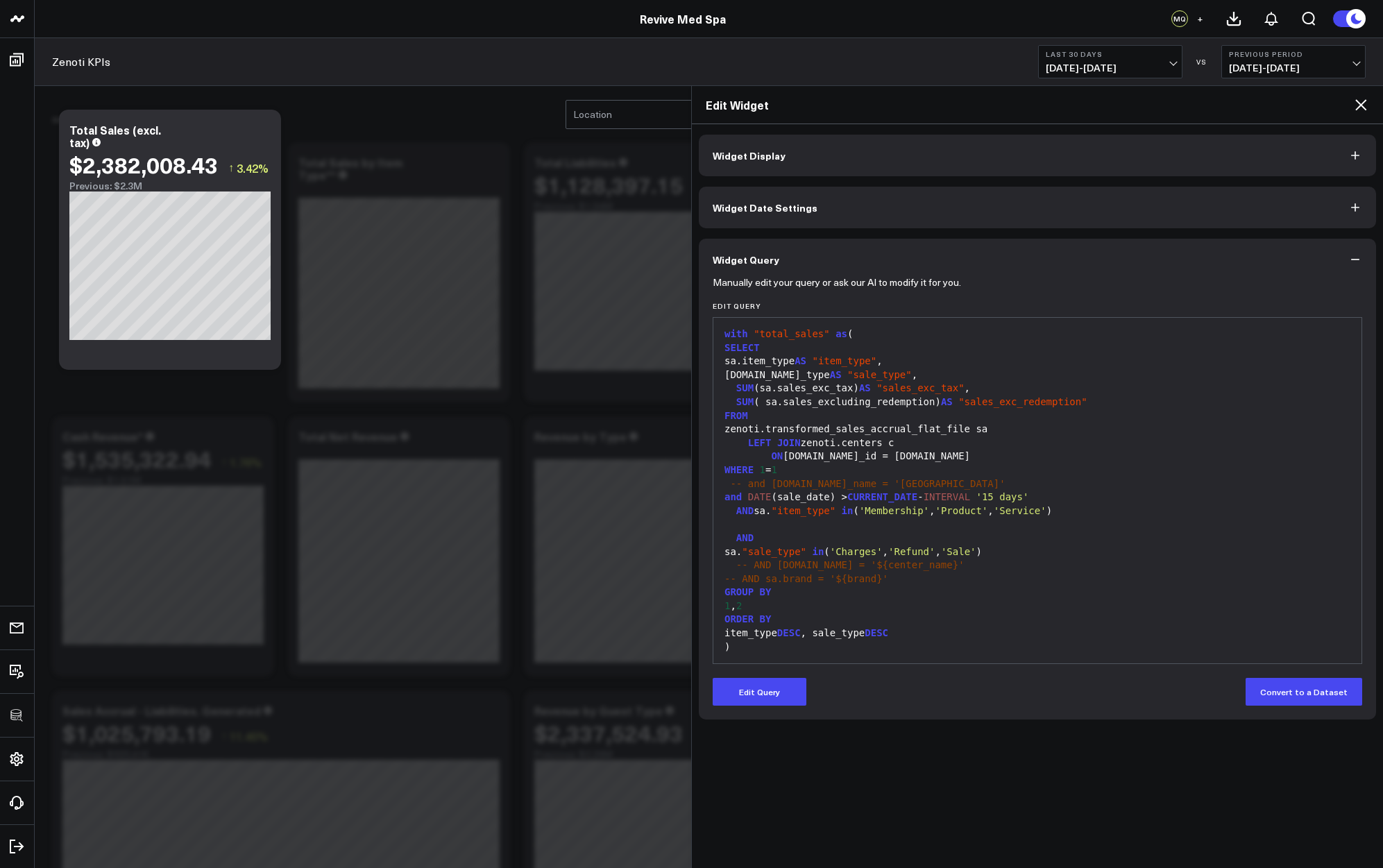
click at [1361, 106] on icon at bounding box center [1361, 105] width 12 height 12
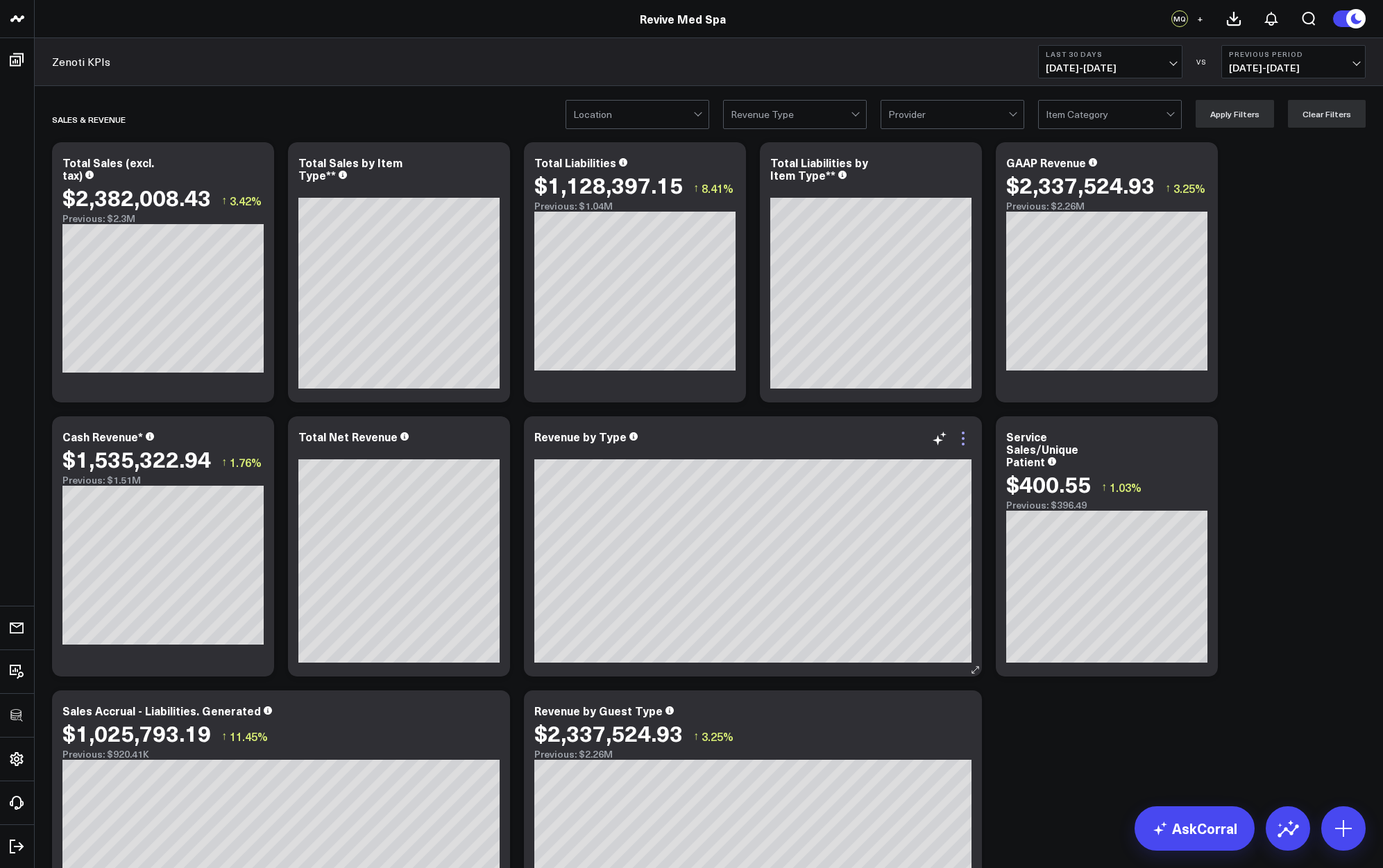
click at [965, 438] on icon at bounding box center [963, 438] width 17 height 17
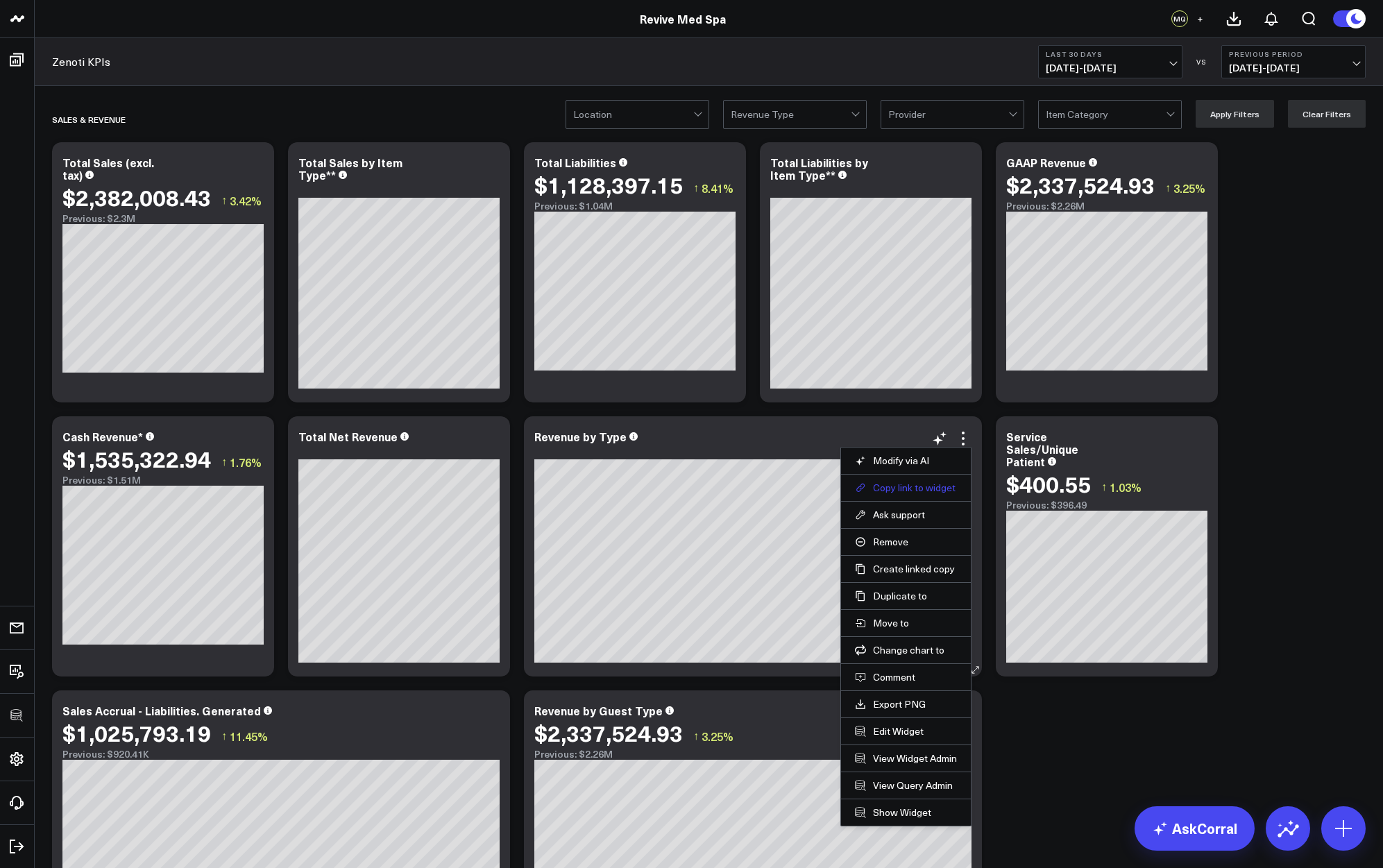
click at [922, 494] on button "Copy link to widget" at bounding box center [905, 488] width 102 height 12
